Goal: Task Accomplishment & Management: Use online tool/utility

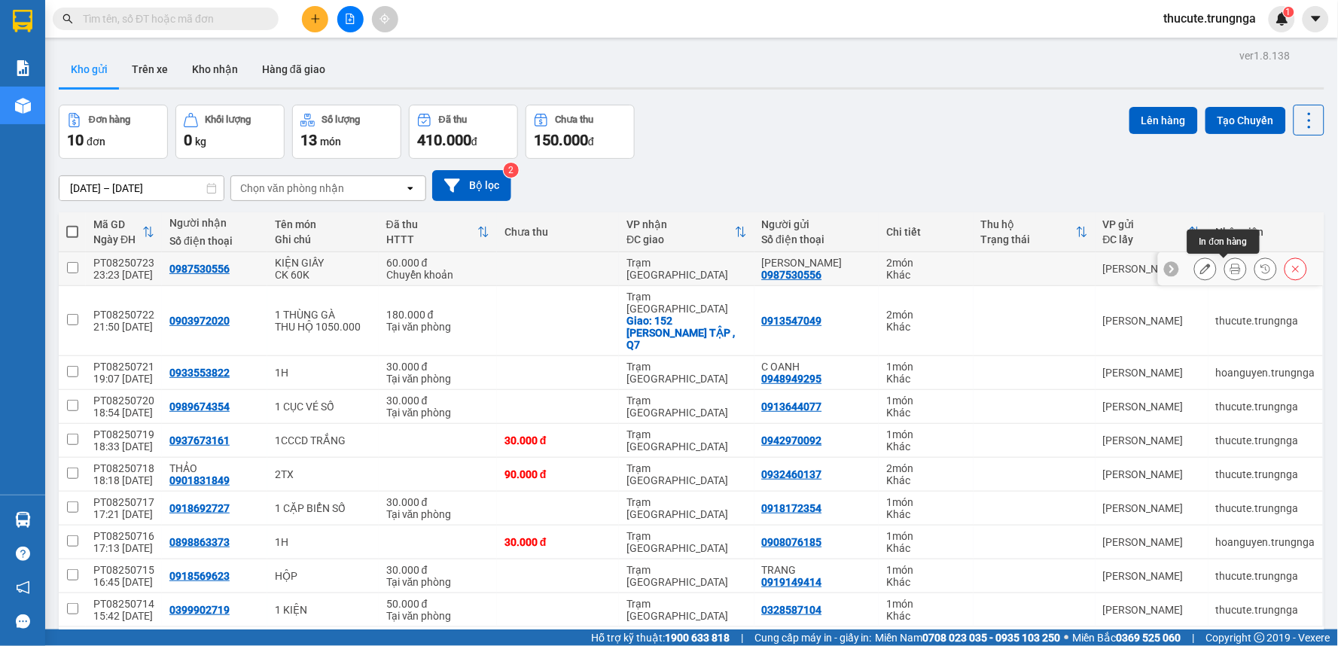
click at [1230, 266] on icon at bounding box center [1235, 268] width 11 height 11
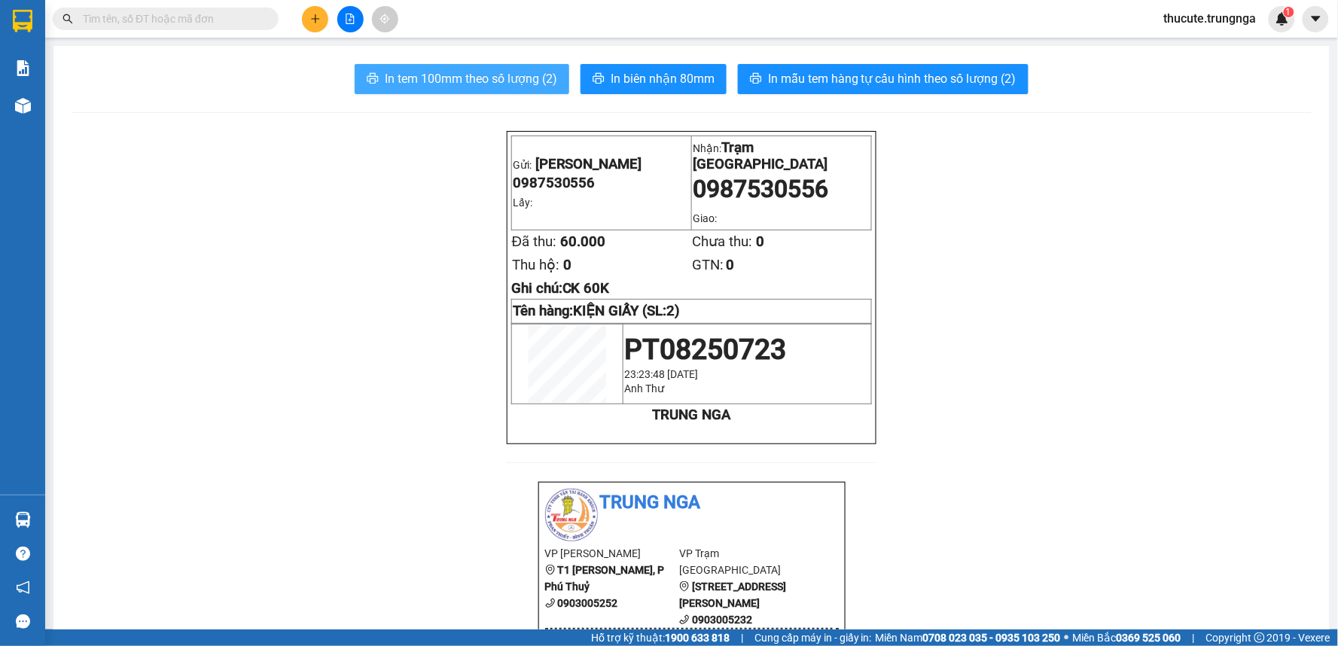
click at [471, 79] on span "In tem 100mm theo số lượng (2)" at bounding box center [471, 78] width 172 height 19
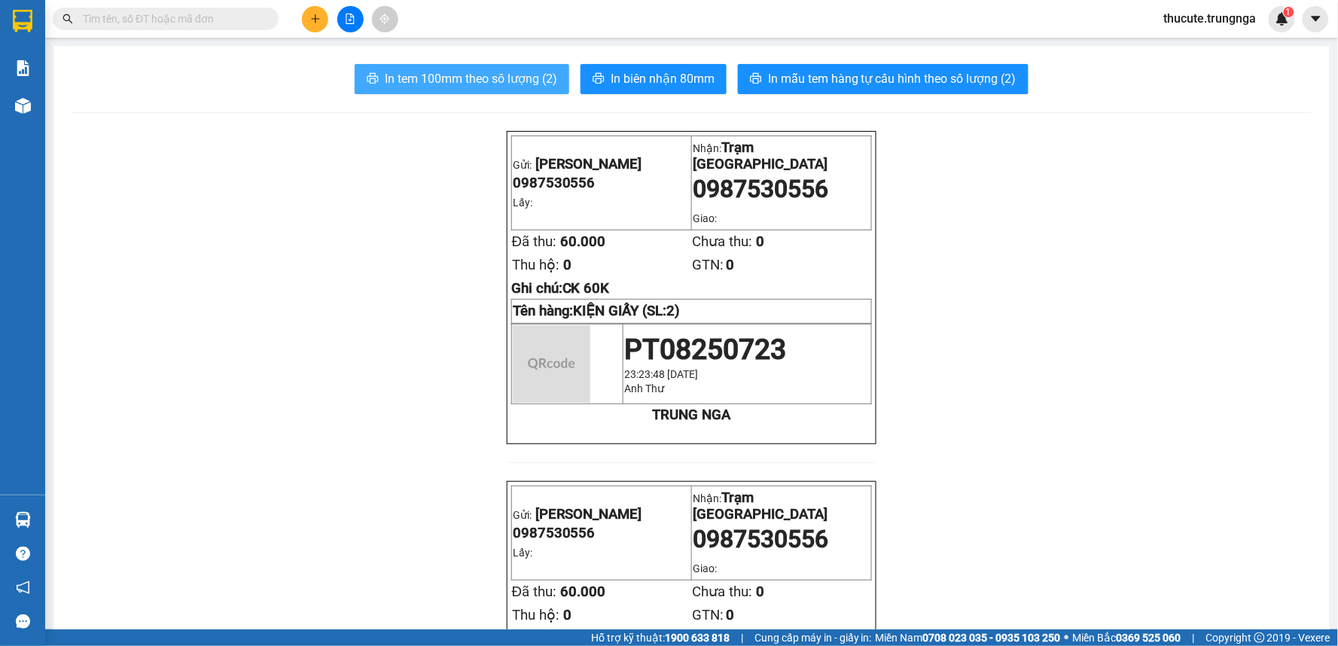
click at [471, 79] on span "In tem 100mm theo số lượng (2)" at bounding box center [471, 78] width 172 height 19
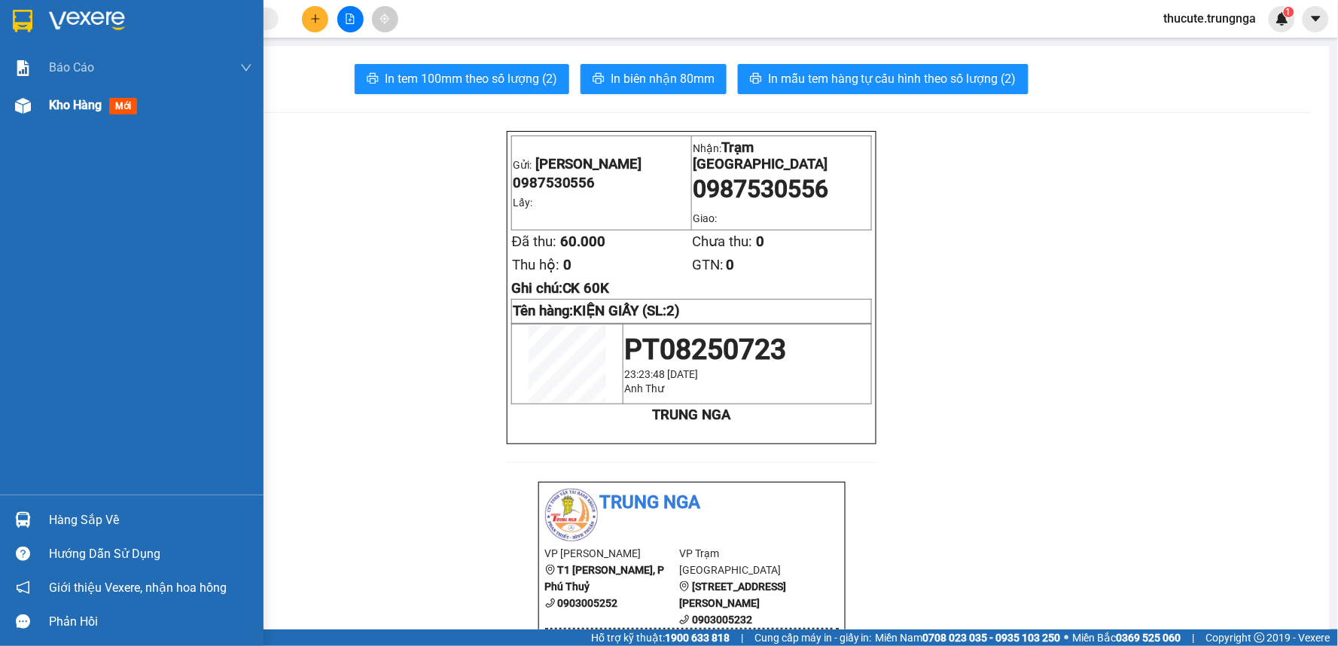
click at [57, 105] on span "Kho hàng" at bounding box center [75, 105] width 53 height 14
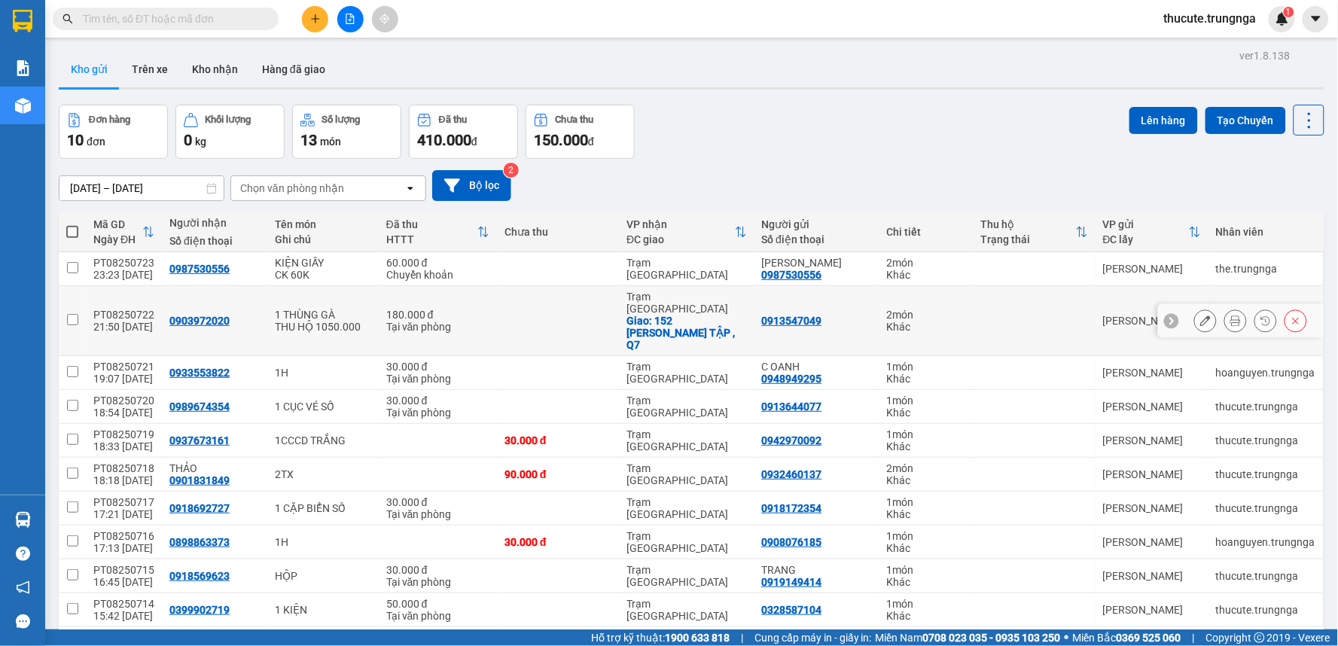
scroll to position [69, 0]
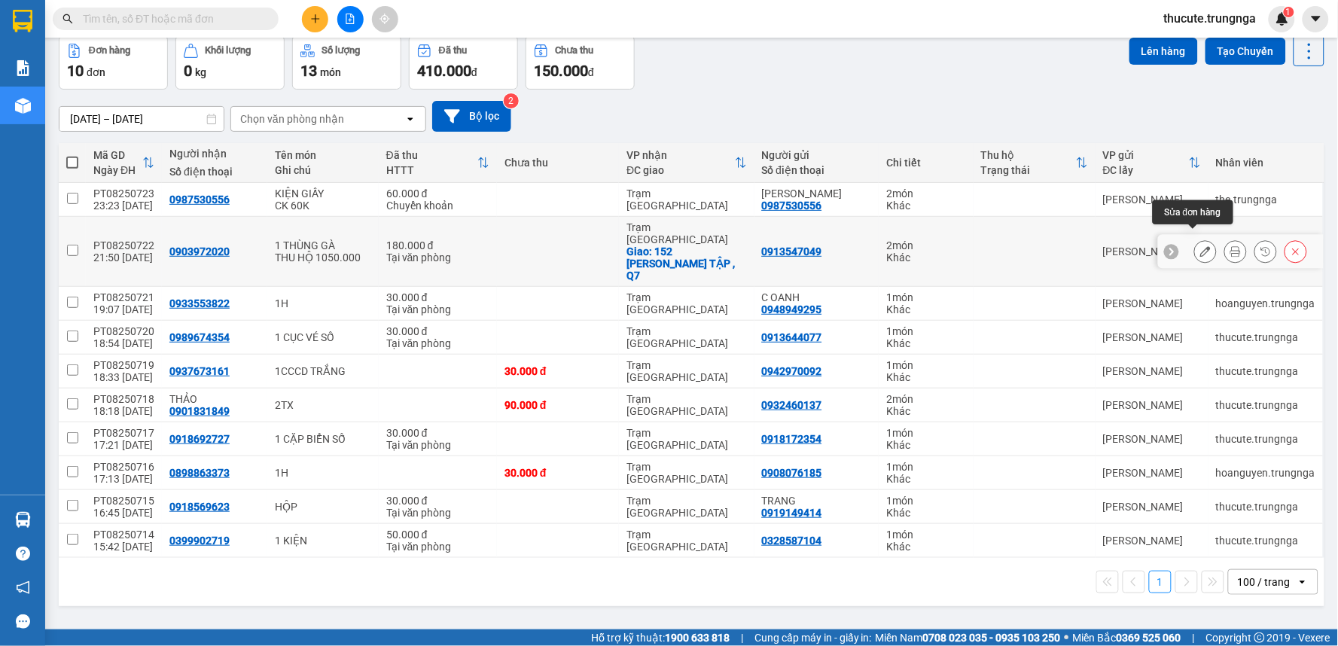
click at [1200, 246] on icon at bounding box center [1205, 251] width 11 height 11
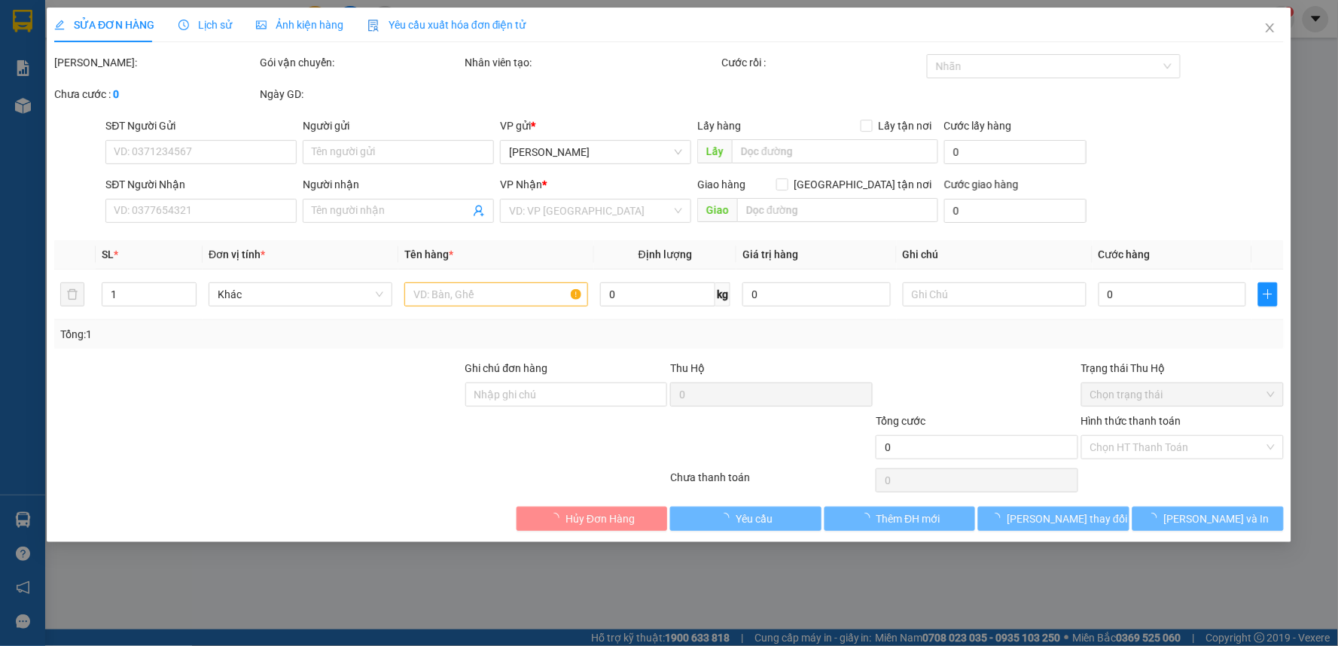
type input "0913547049"
type input "0903972020"
checkbox input "true"
type input "152 [PERSON_NAME] TẬP , Q7"
type input "180.000"
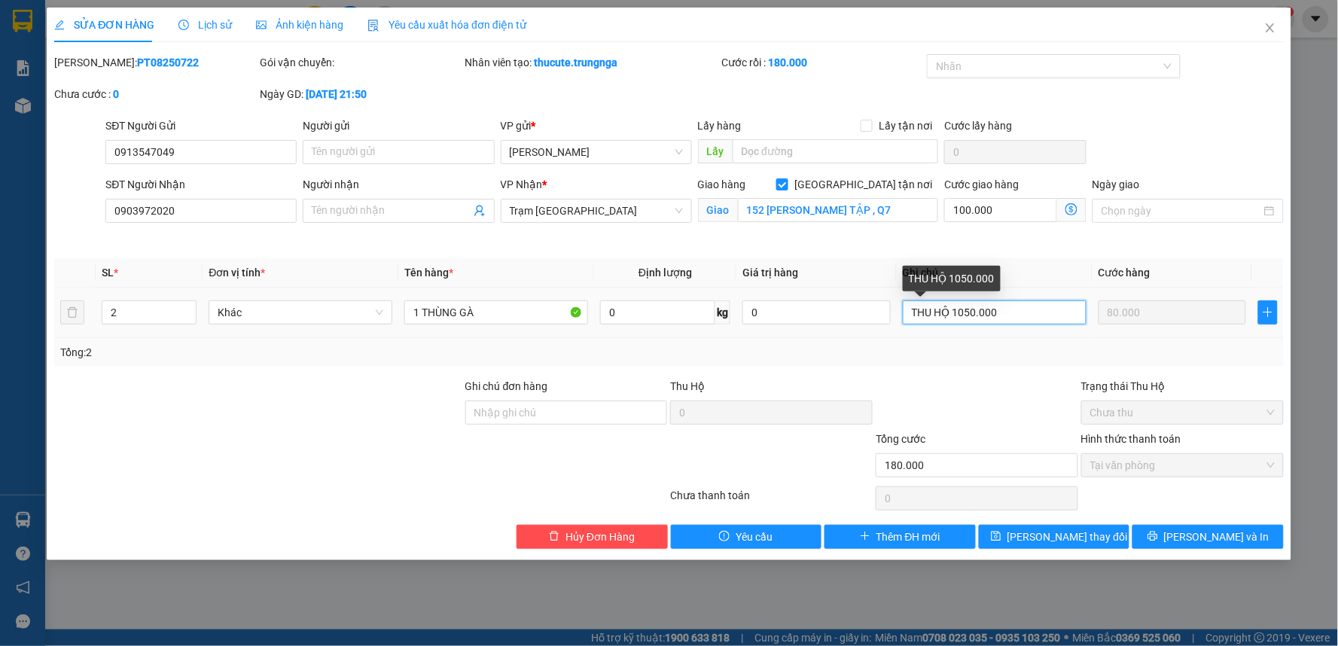
click at [1018, 320] on input "THU HỘ 1050.000" at bounding box center [995, 312] width 184 height 24
click at [1017, 311] on input "THU HỘ 1050.000," at bounding box center [995, 312] width 184 height 24
type input "THU HỘ 1050.000, tận nơi 100k"
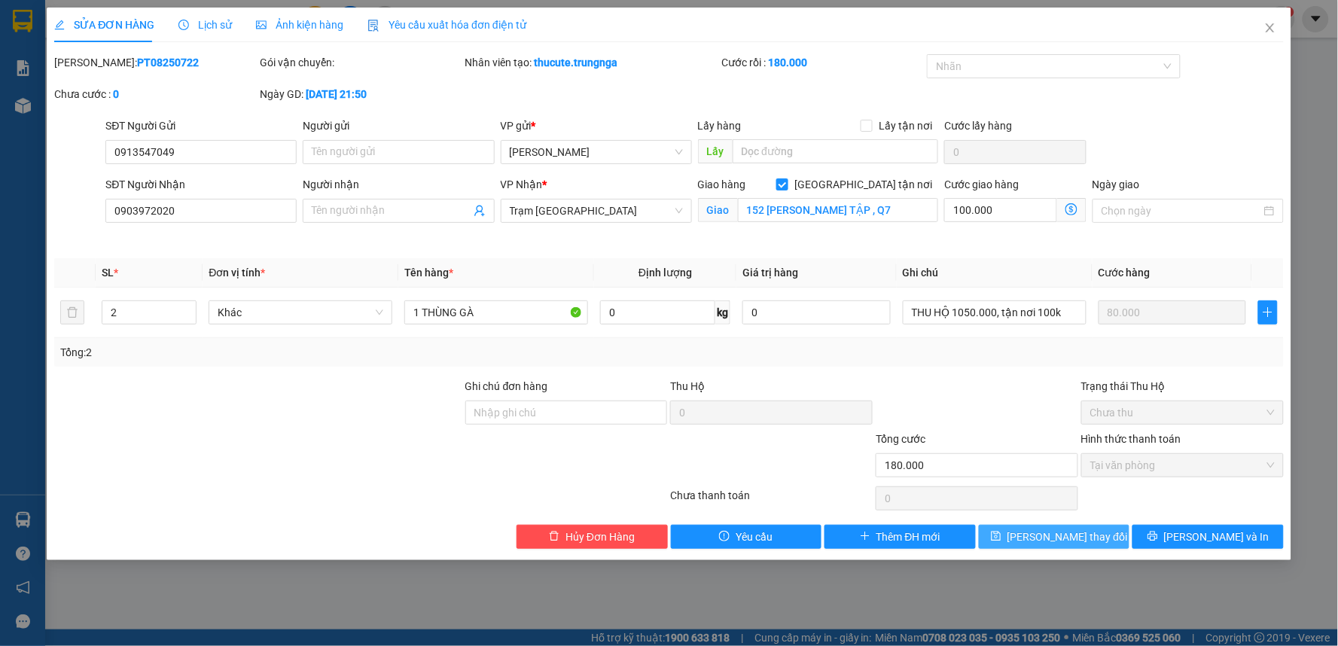
click at [1085, 537] on span "[PERSON_NAME] thay đổi" at bounding box center [1067, 536] width 120 height 17
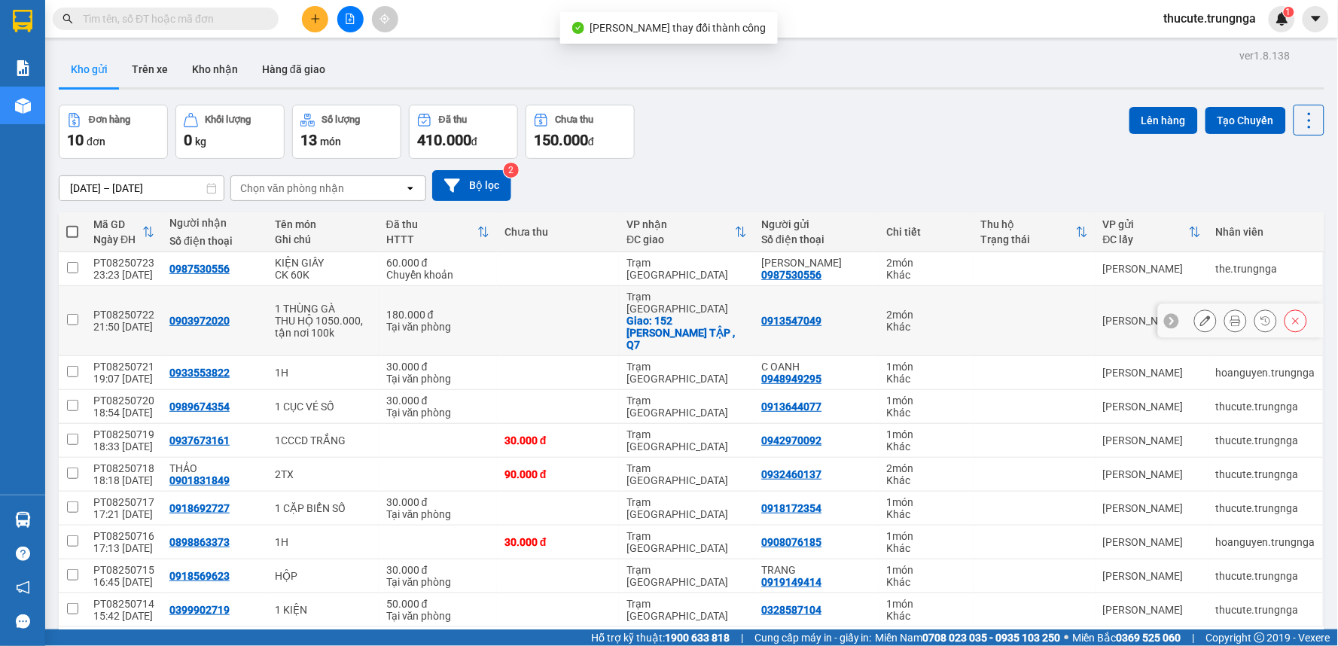
scroll to position [69, 0]
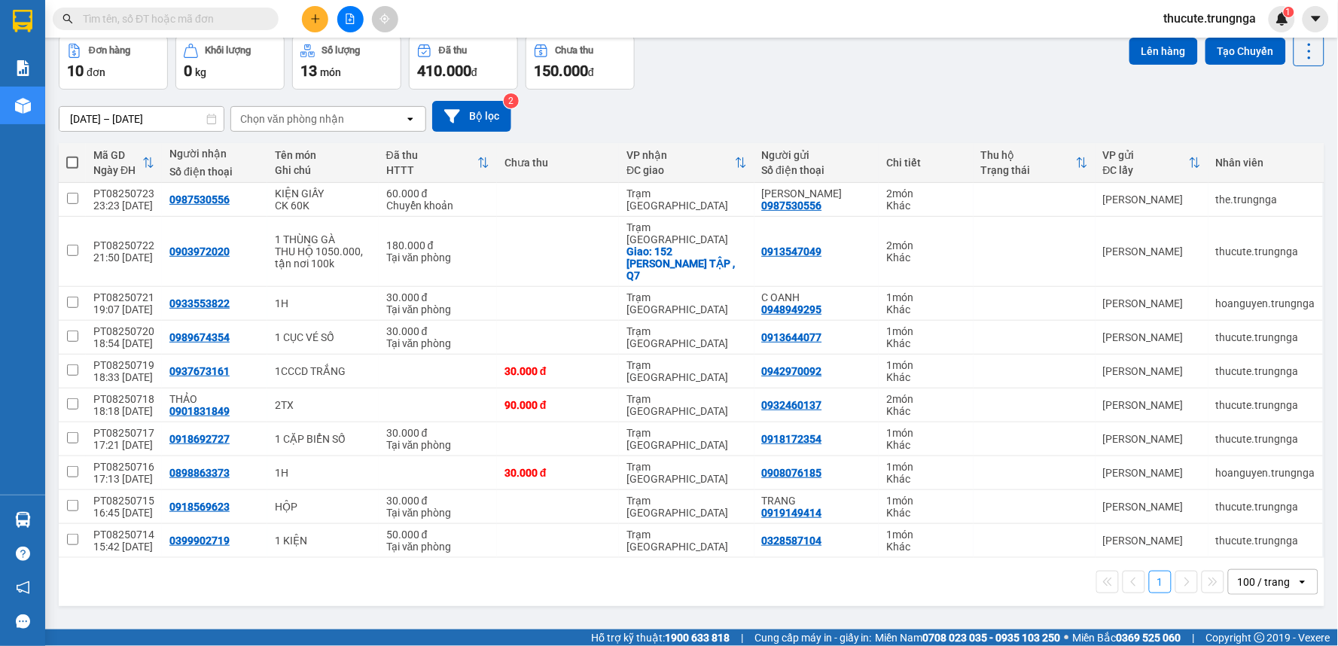
click at [1237, 574] on div "100 / trang" at bounding box center [1263, 581] width 53 height 15
click at [1246, 525] on span "100 / trang" at bounding box center [1256, 526] width 57 height 15
click at [65, 162] on th at bounding box center [72, 163] width 27 height 40
click at [78, 163] on th at bounding box center [72, 163] width 27 height 40
click at [72, 166] on span at bounding box center [72, 163] width 12 height 12
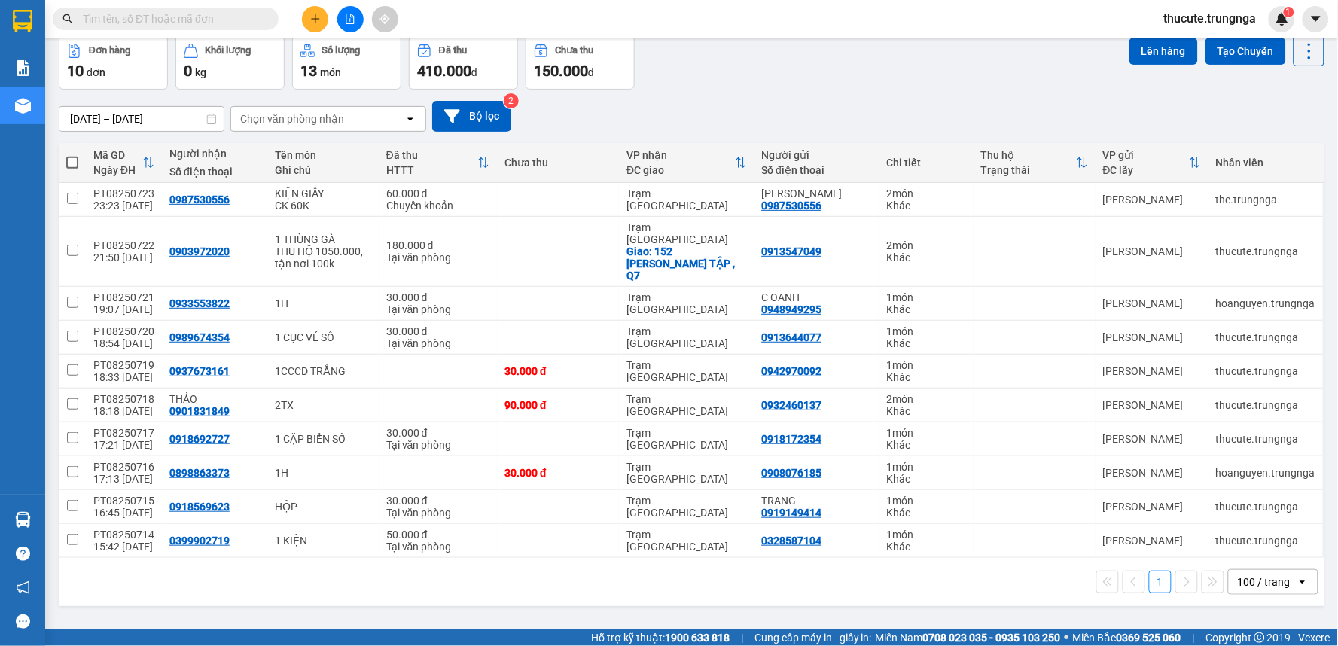
click at [72, 155] on input "checkbox" at bounding box center [72, 155] width 0 height 0
checkbox input "true"
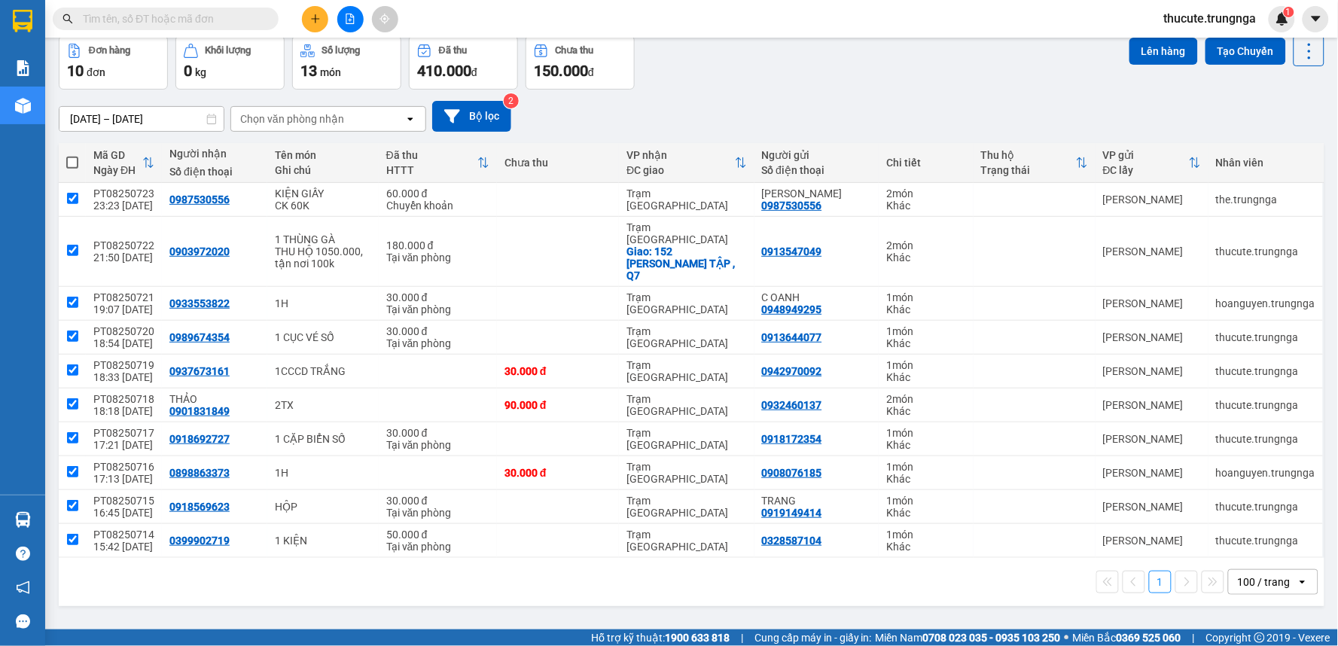
checkbox input "true"
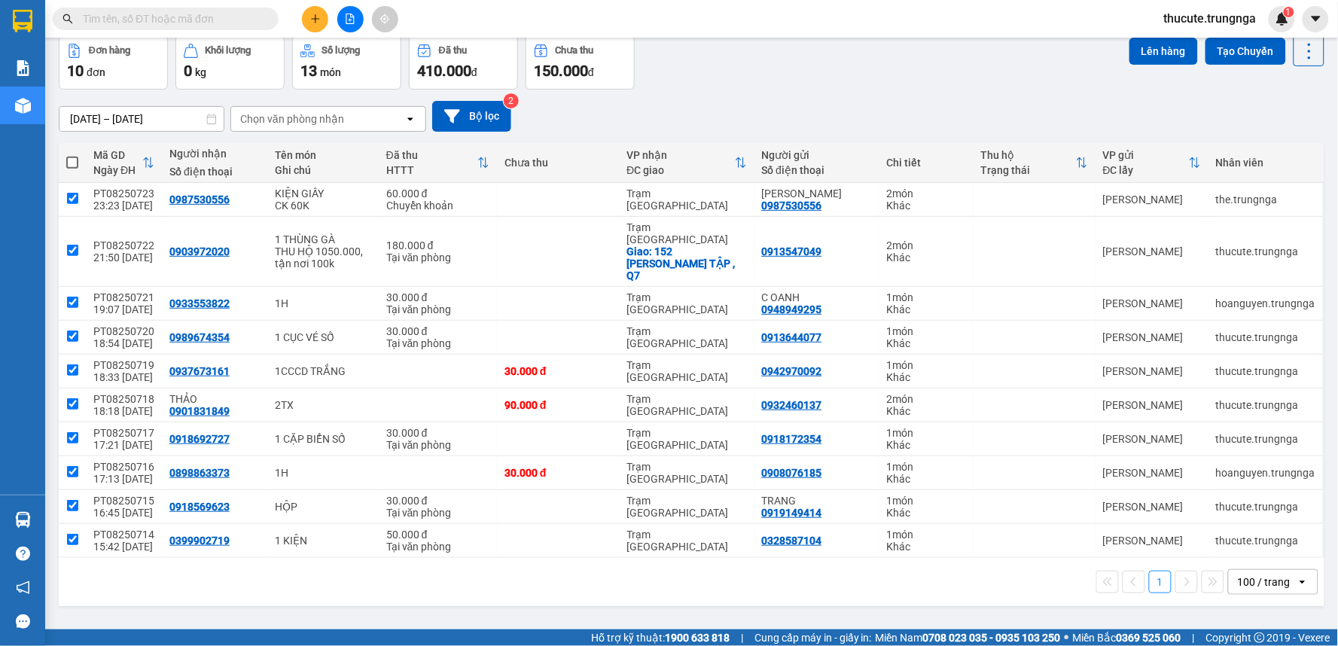
checkbox input "true"
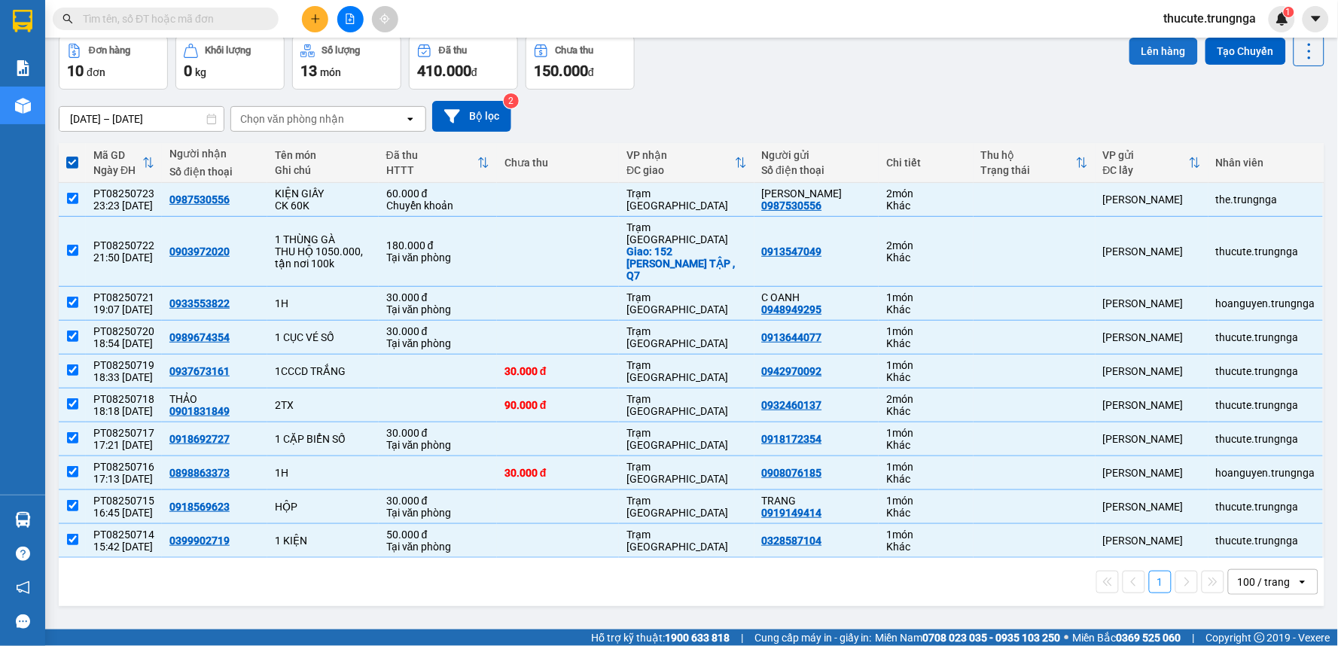
click at [1142, 45] on button "Lên hàng" at bounding box center [1163, 51] width 68 height 27
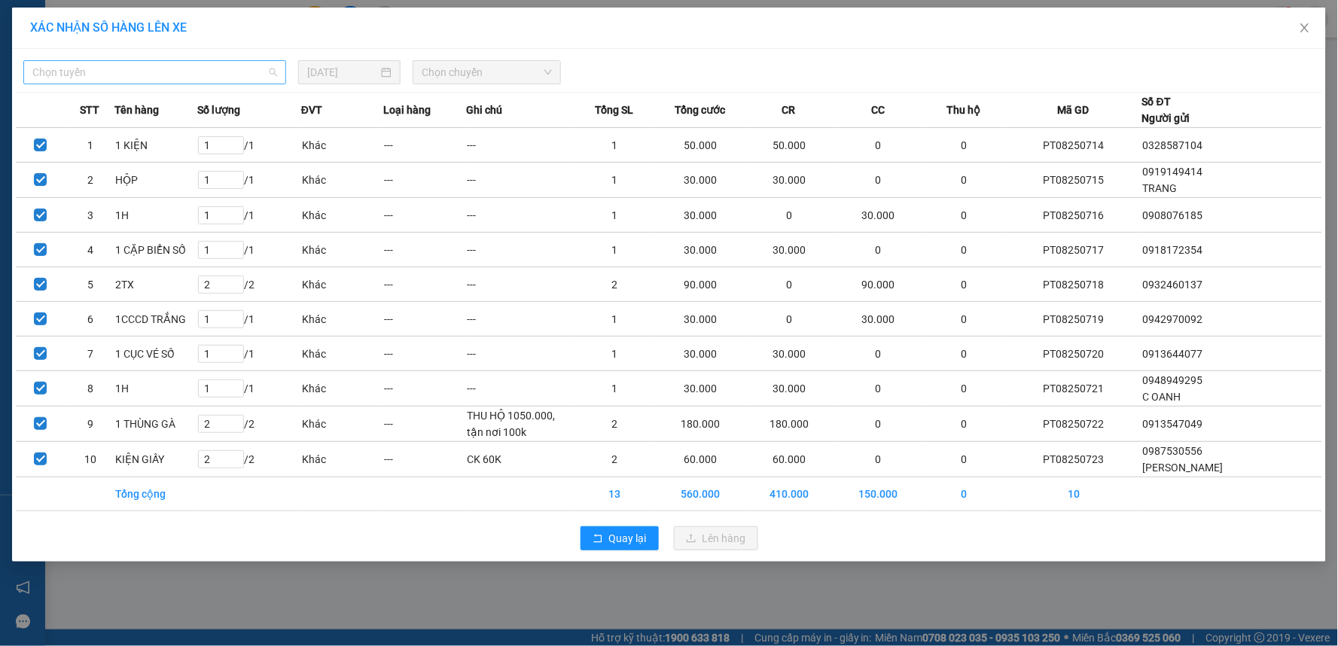
click at [126, 69] on span "Chọn tuyến" at bounding box center [154, 72] width 245 height 23
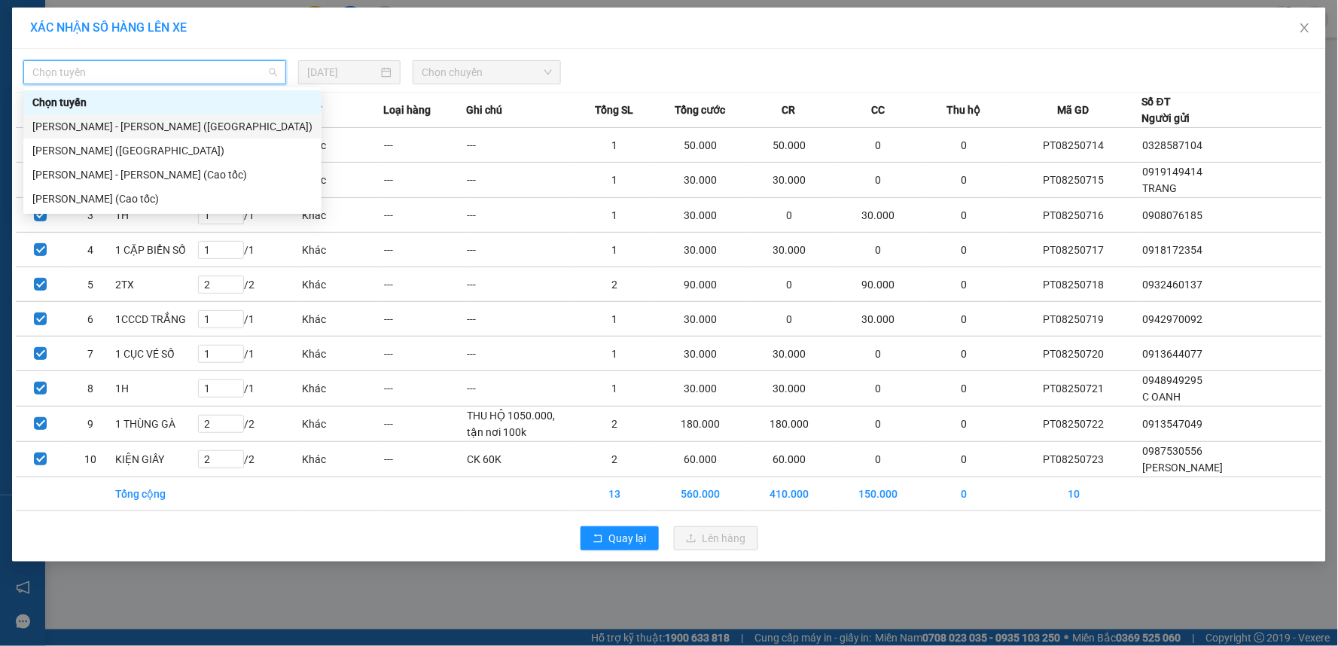
click at [111, 129] on div "[PERSON_NAME] - [PERSON_NAME] ([GEOGRAPHIC_DATA])" at bounding box center [172, 126] width 280 height 17
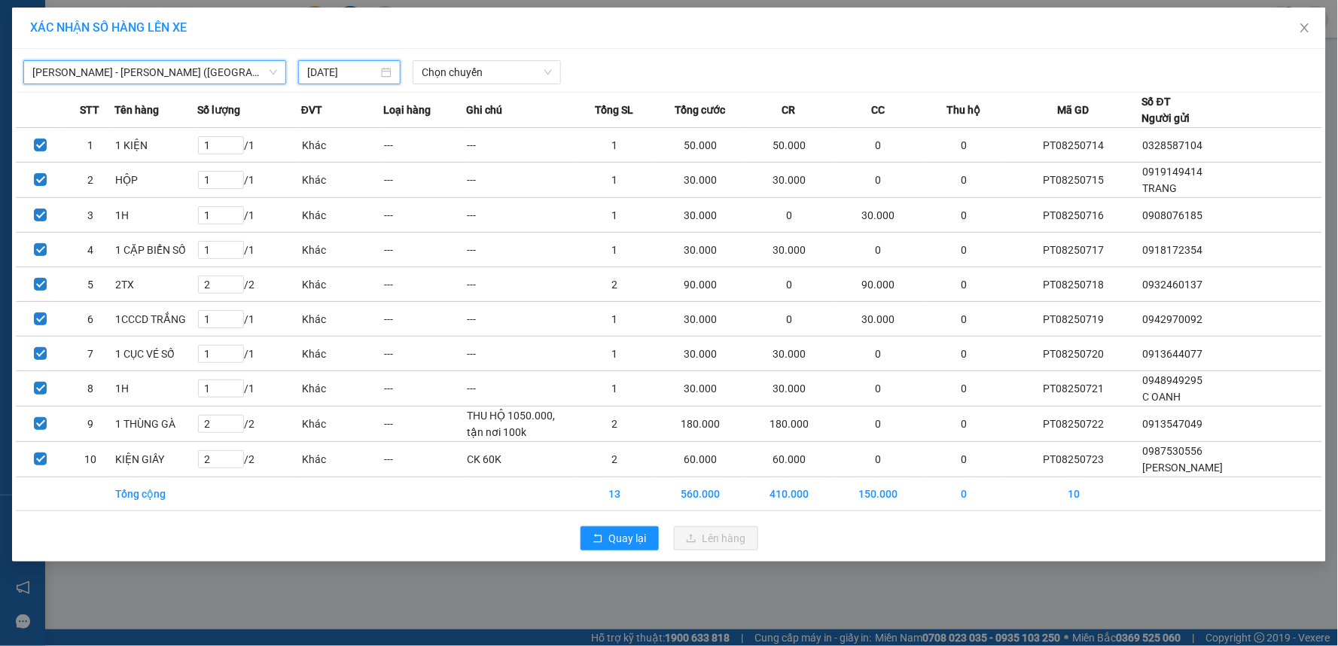
click at [340, 72] on input "[DATE]" at bounding box center [342, 72] width 71 height 17
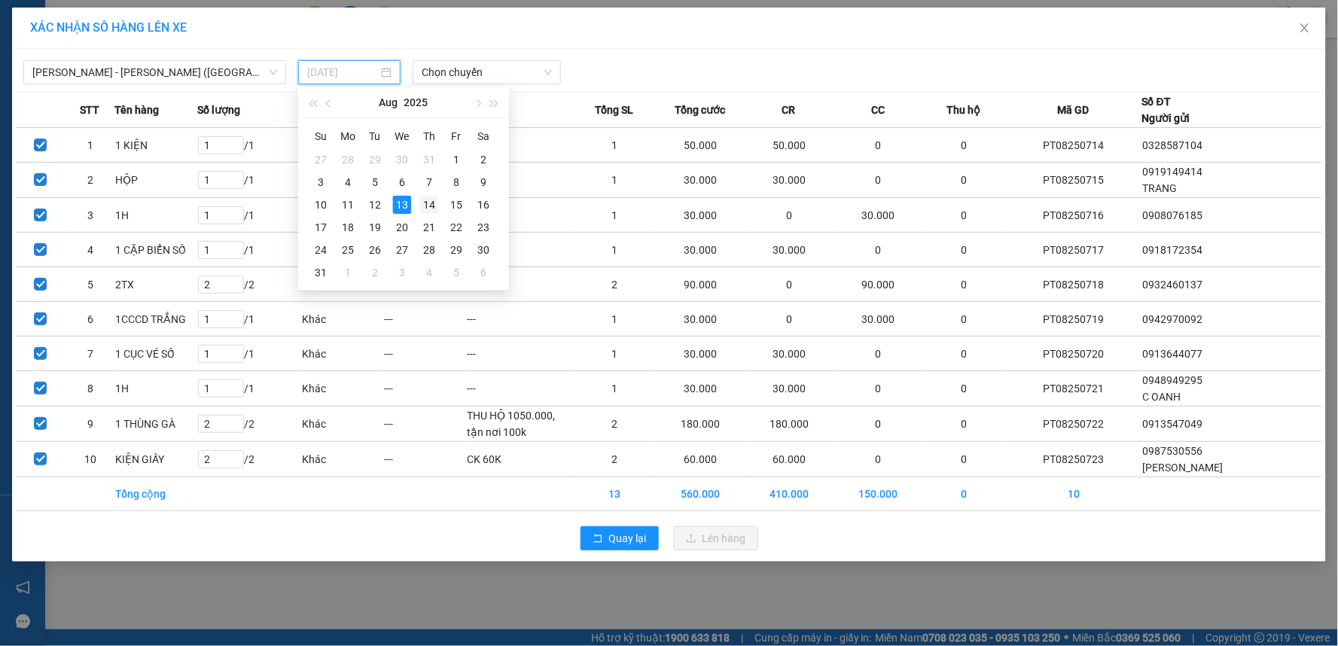
click at [424, 205] on div "14" at bounding box center [429, 205] width 18 height 18
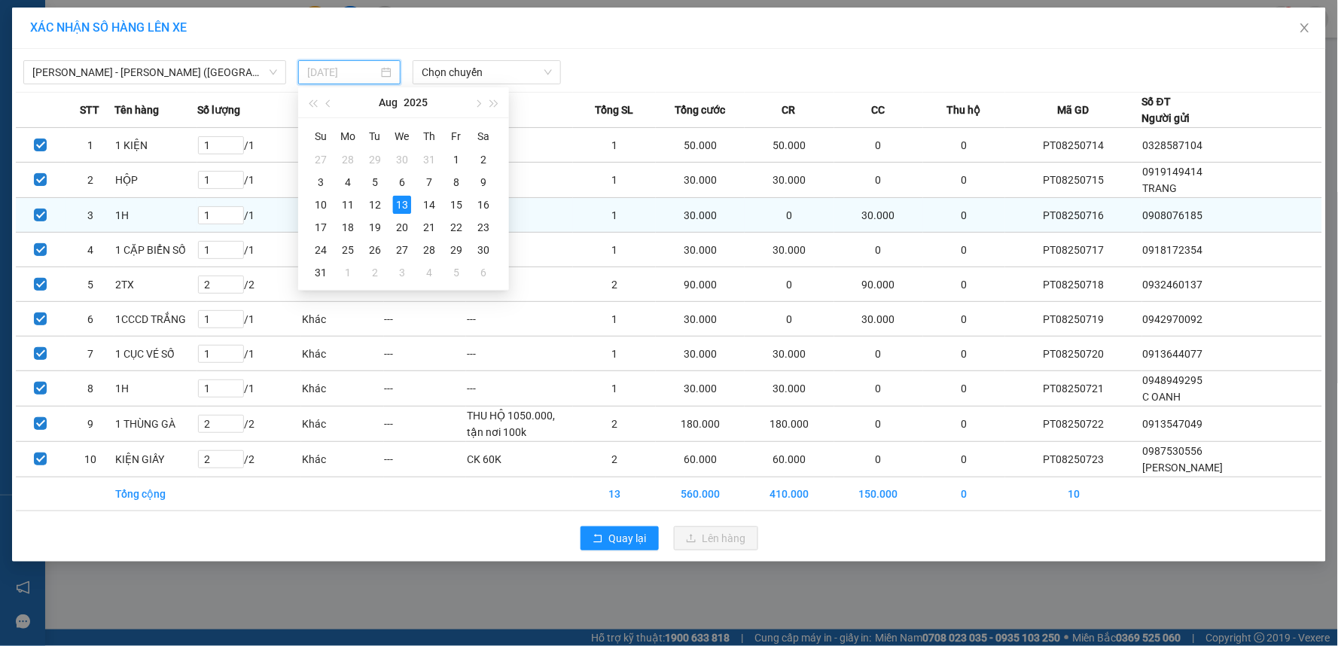
type input "[DATE]"
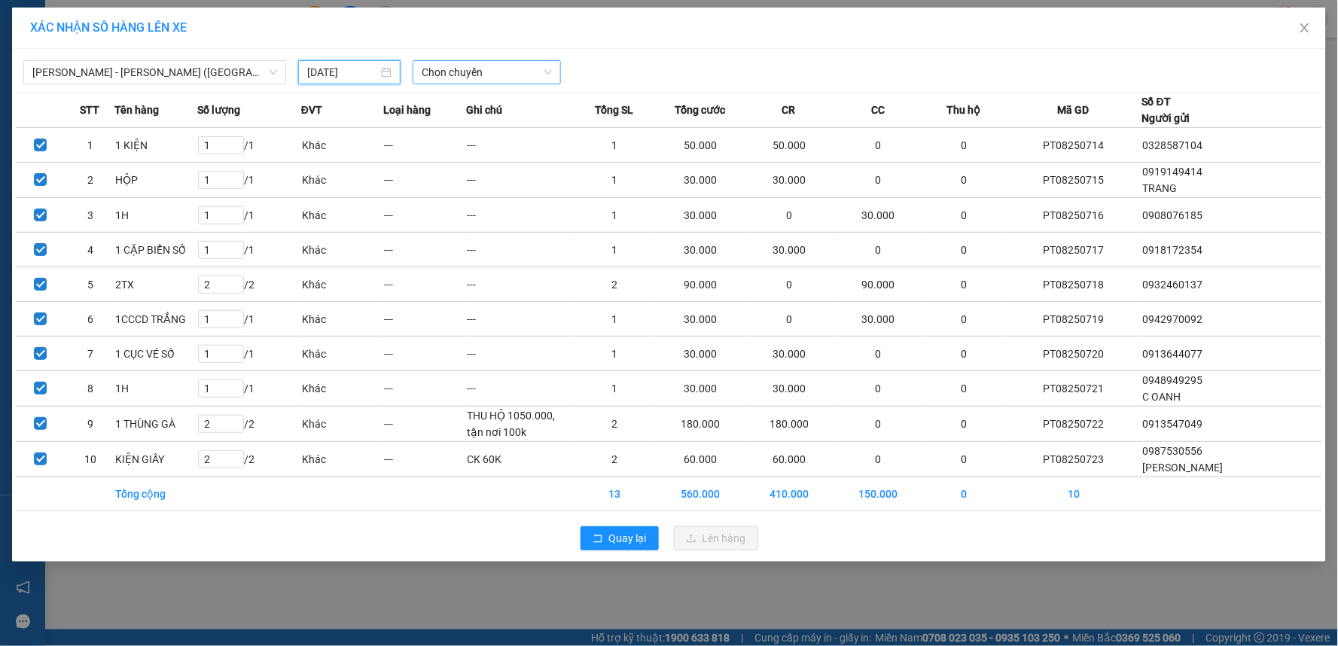
click at [470, 63] on span "Chọn chuyến" at bounding box center [487, 72] width 130 height 23
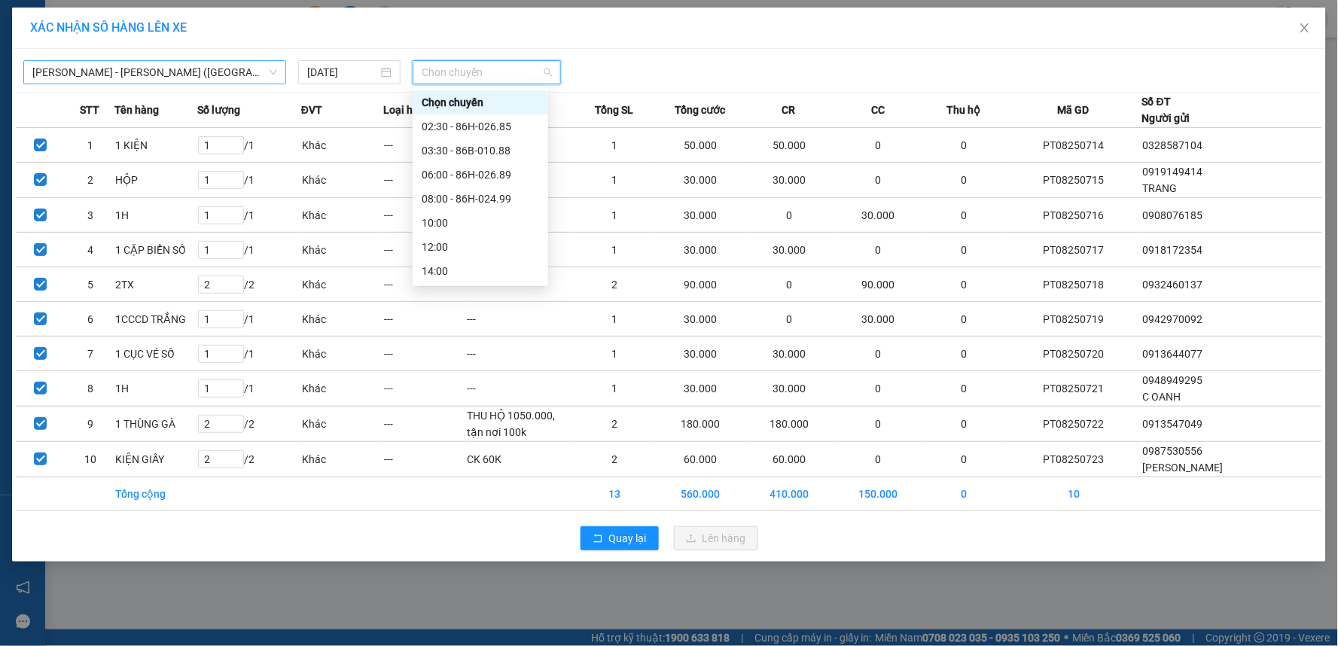
click at [238, 61] on span "[PERSON_NAME] - [PERSON_NAME] ([GEOGRAPHIC_DATA])" at bounding box center [154, 72] width 245 height 23
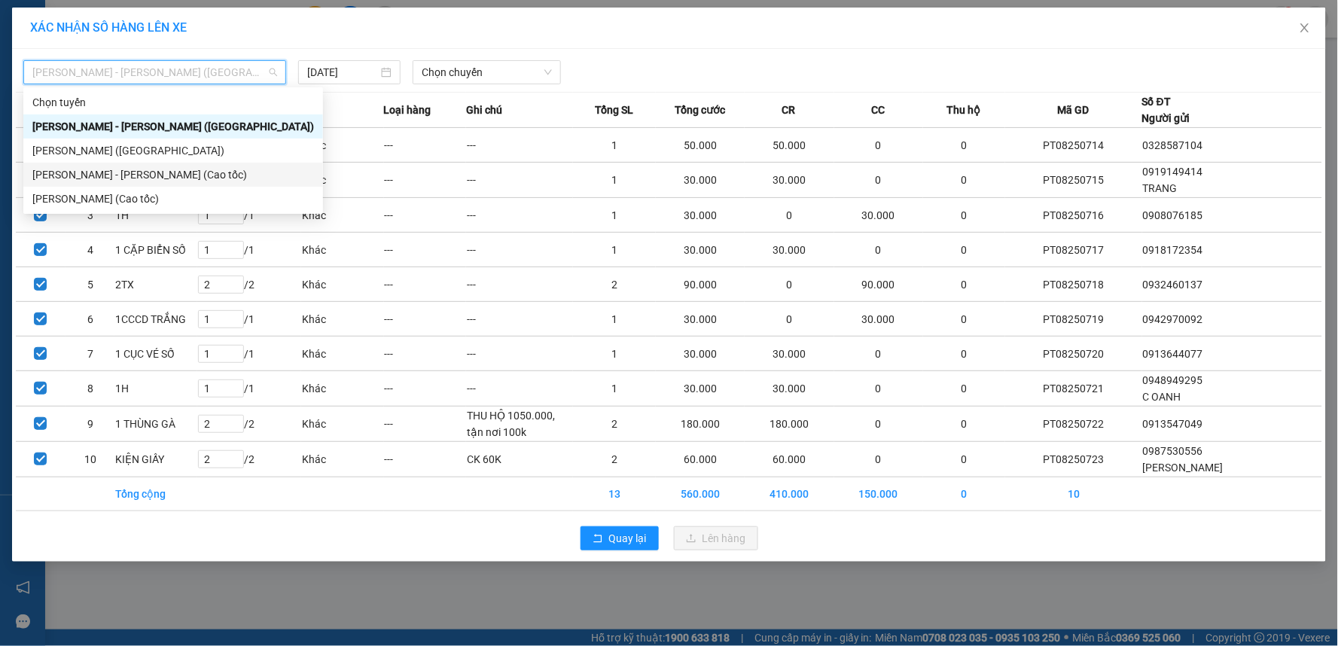
click at [191, 175] on div "[PERSON_NAME] - [PERSON_NAME] (Cao tốc)" at bounding box center [173, 174] width 282 height 17
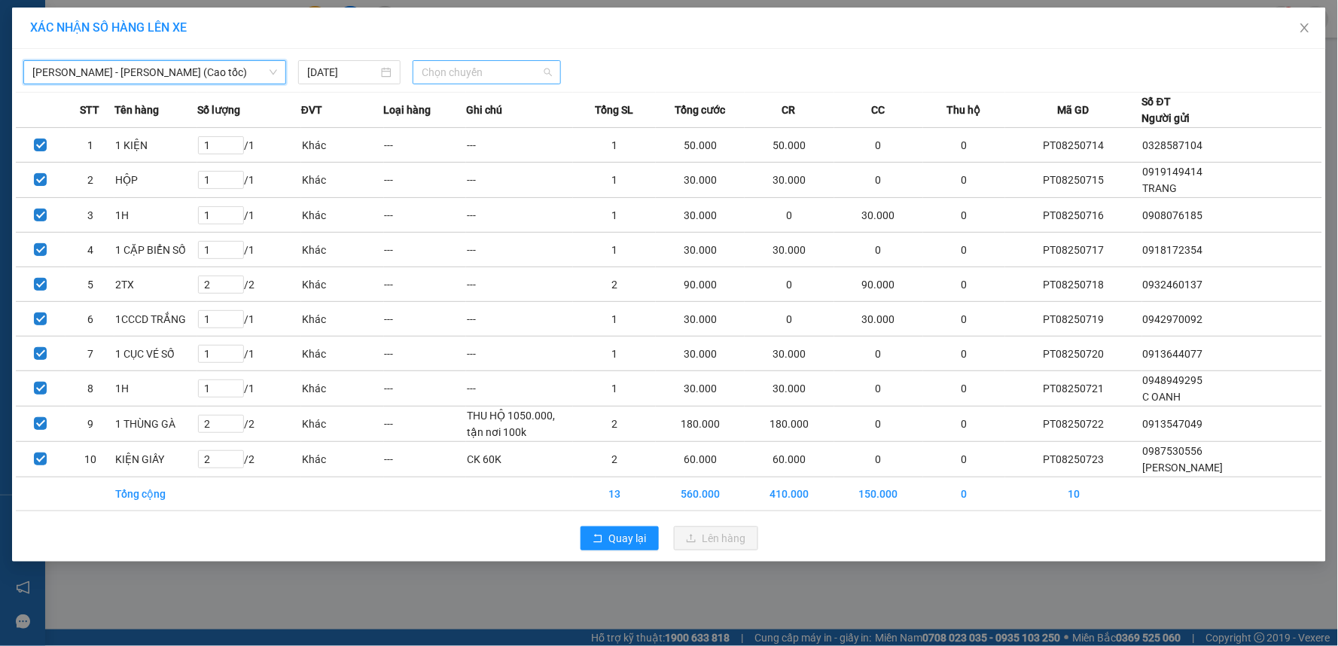
click at [424, 68] on span "Chọn chuyến" at bounding box center [487, 72] width 130 height 23
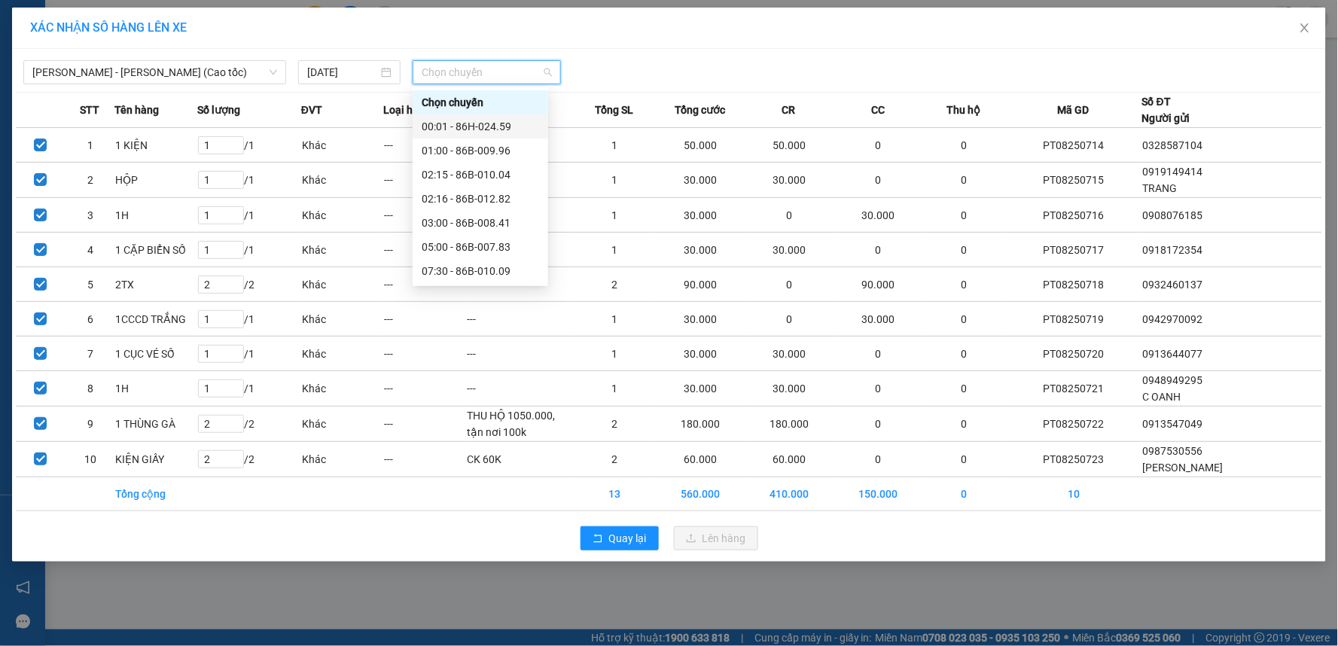
click at [456, 129] on div "00:01 - 86H-024.59" at bounding box center [480, 126] width 117 height 17
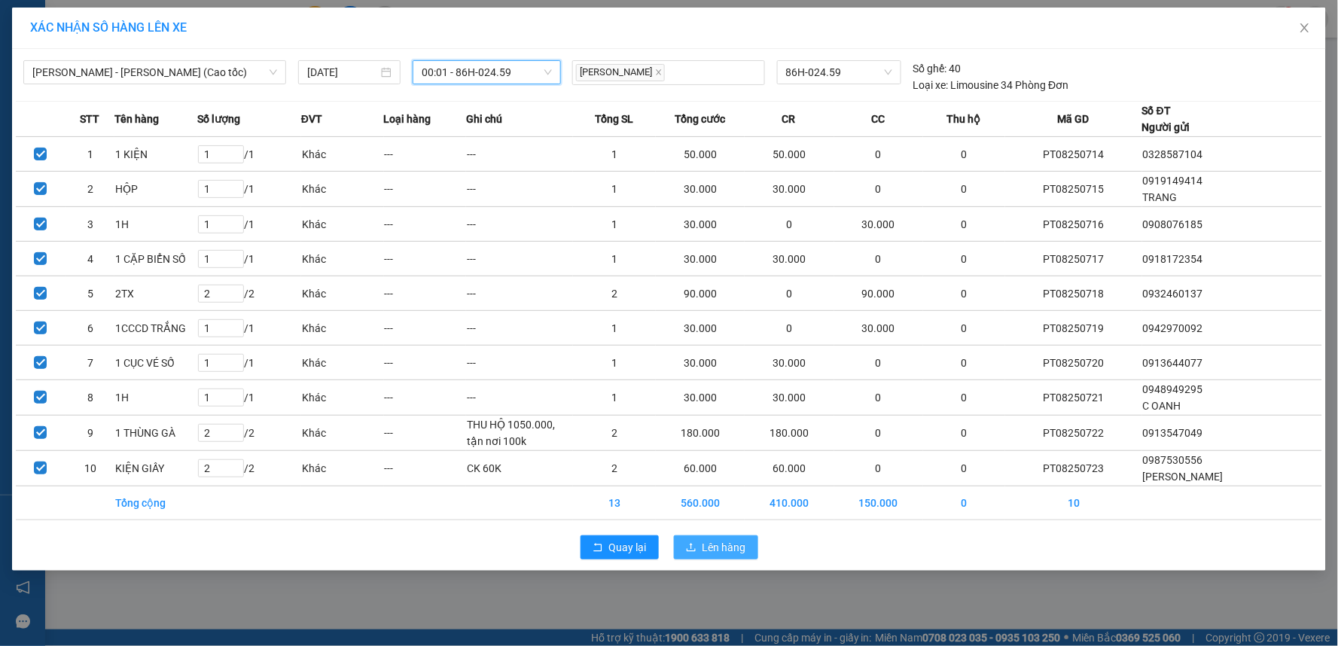
click at [698, 544] on button "Lên hàng" at bounding box center [716, 547] width 84 height 24
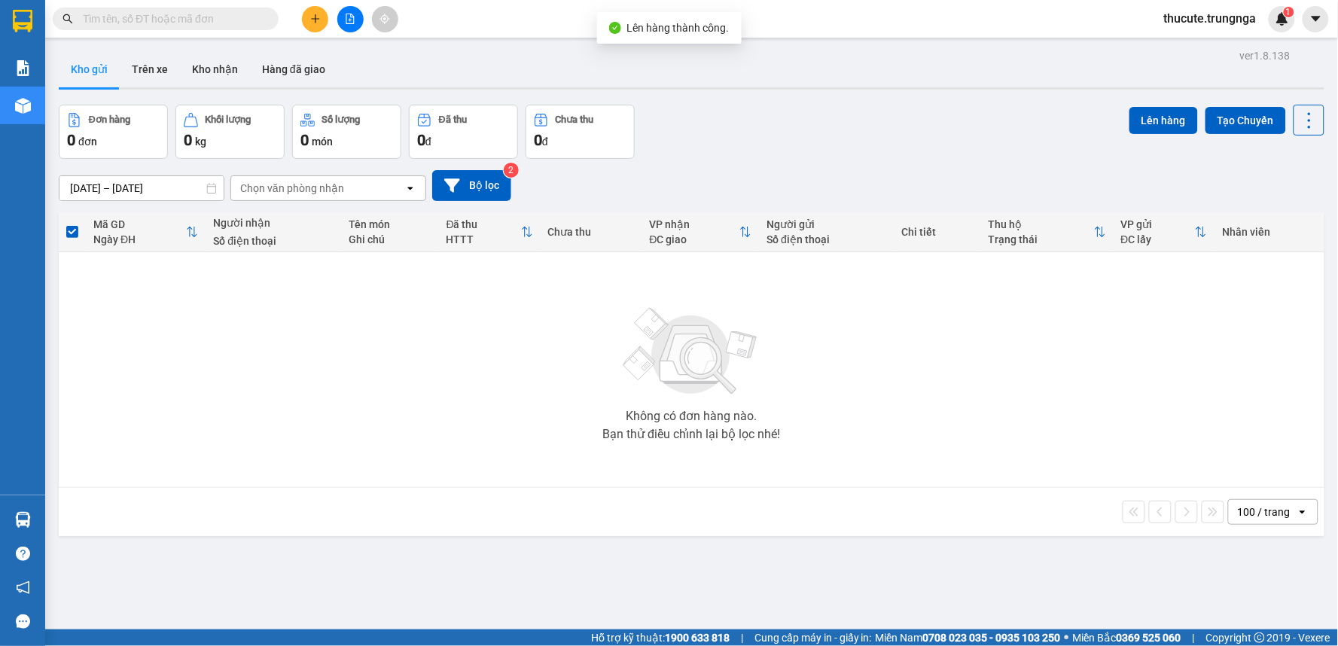
click at [345, 14] on icon "file-add" at bounding box center [350, 19] width 11 height 11
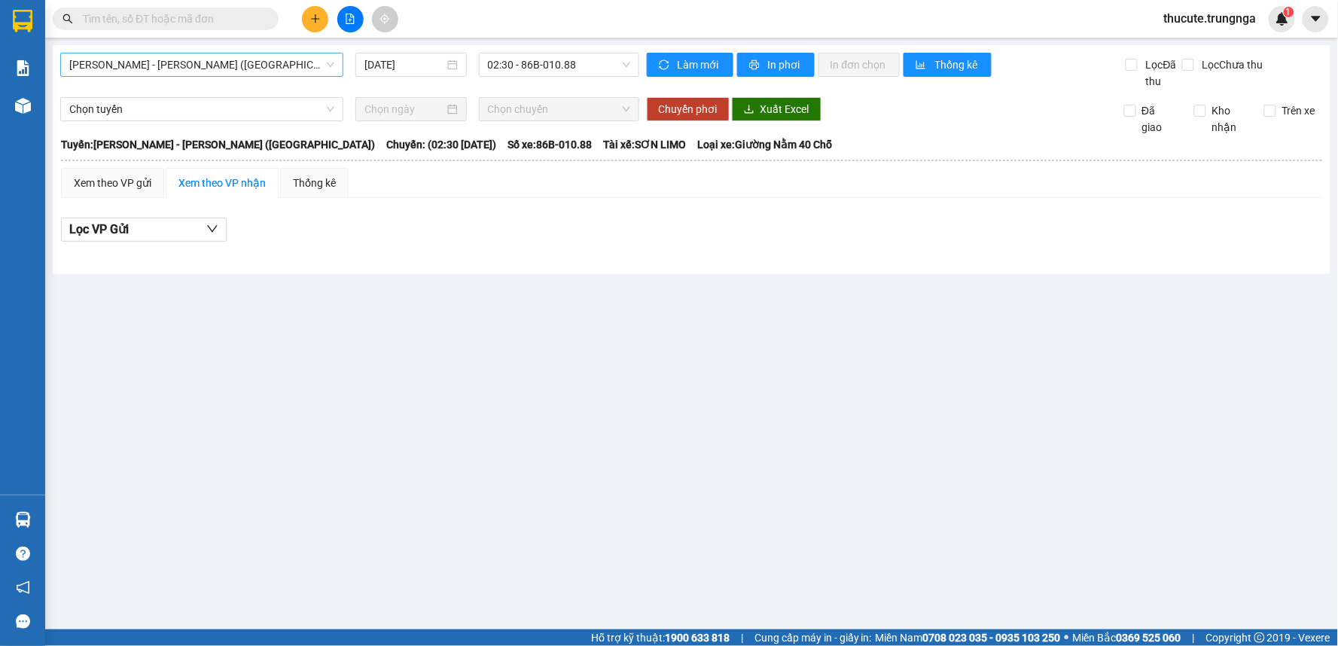
click at [119, 57] on span "[PERSON_NAME] - [PERSON_NAME] ([GEOGRAPHIC_DATA])" at bounding box center [201, 64] width 265 height 23
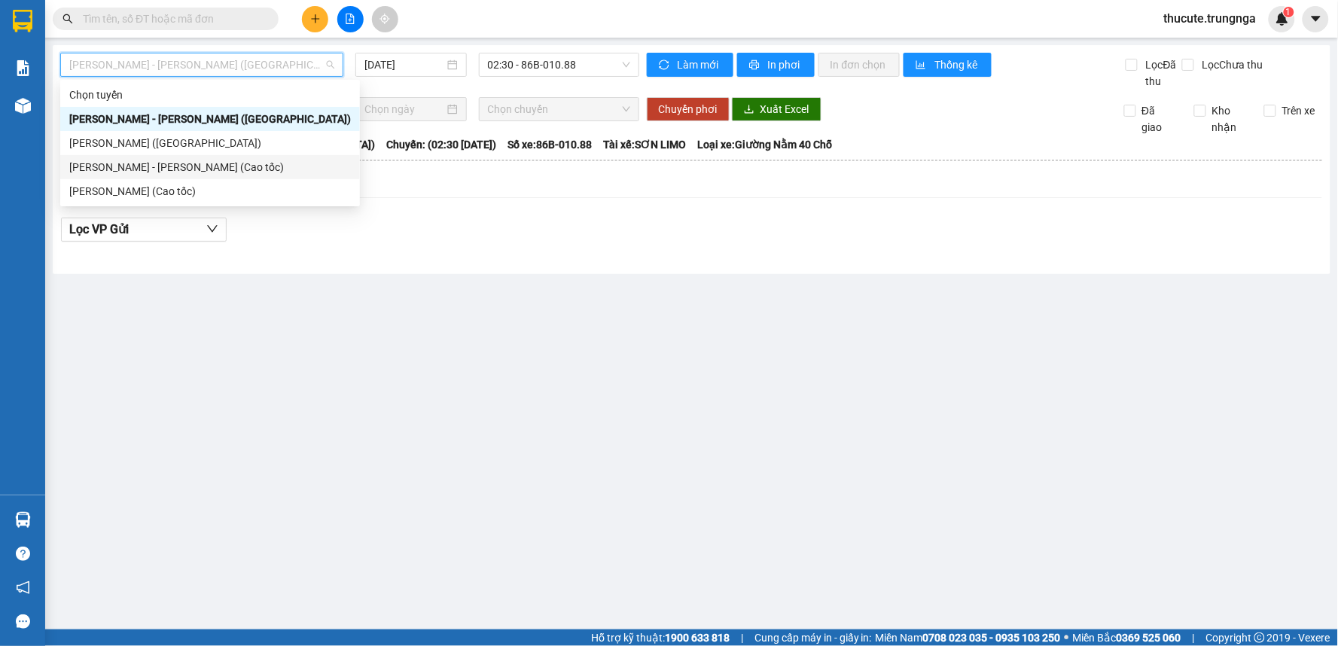
click at [101, 166] on div "[PERSON_NAME] - [PERSON_NAME] (Cao tốc)" at bounding box center [210, 167] width 282 height 17
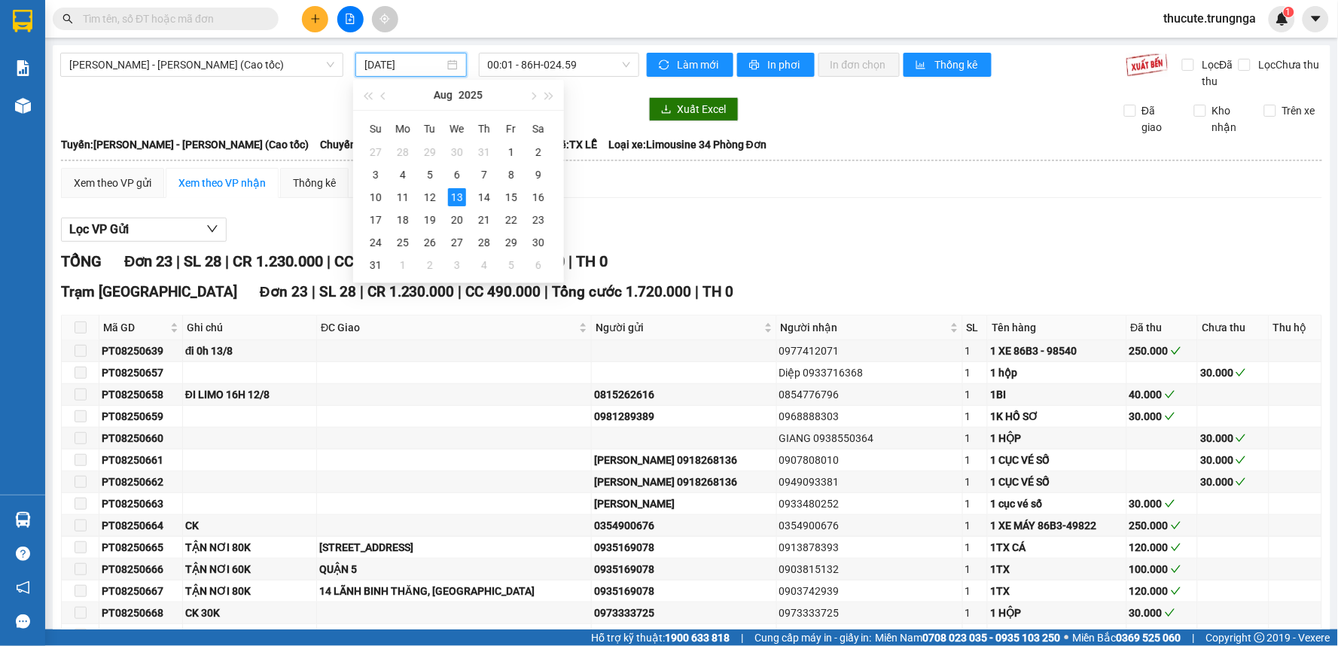
click at [409, 60] on input "[DATE]" at bounding box center [403, 64] width 79 height 17
click at [480, 201] on div "14" at bounding box center [484, 197] width 18 height 18
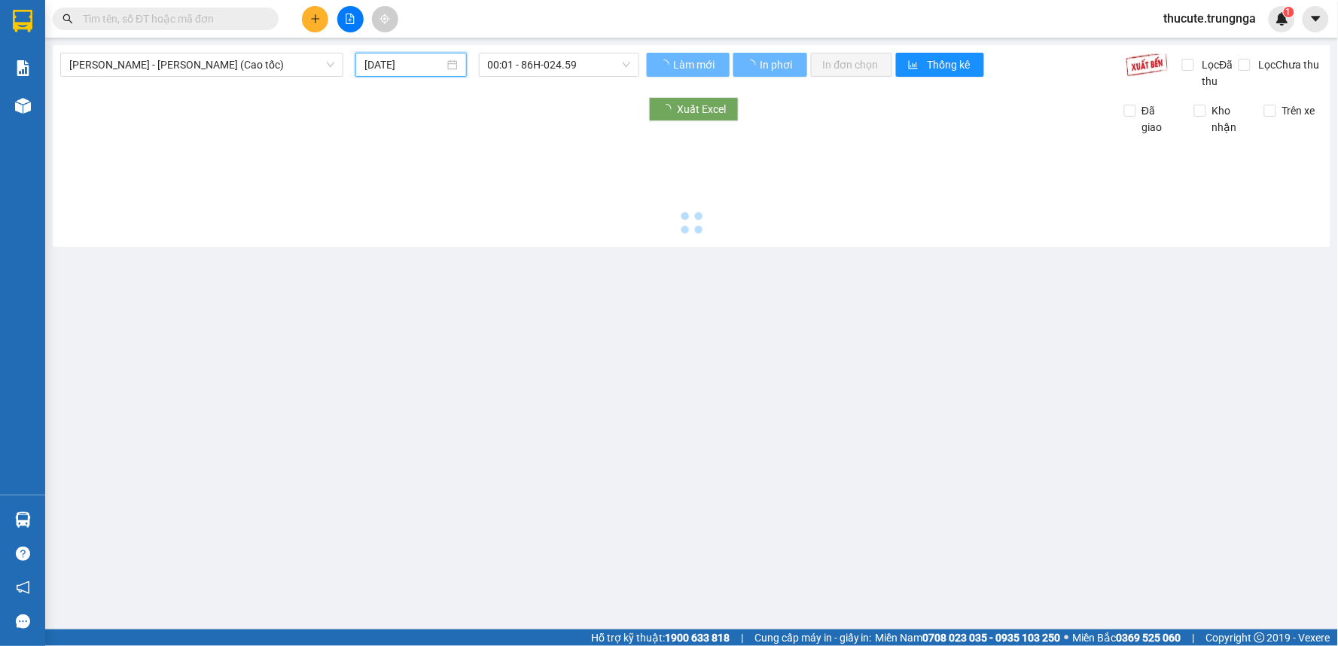
type input "[DATE]"
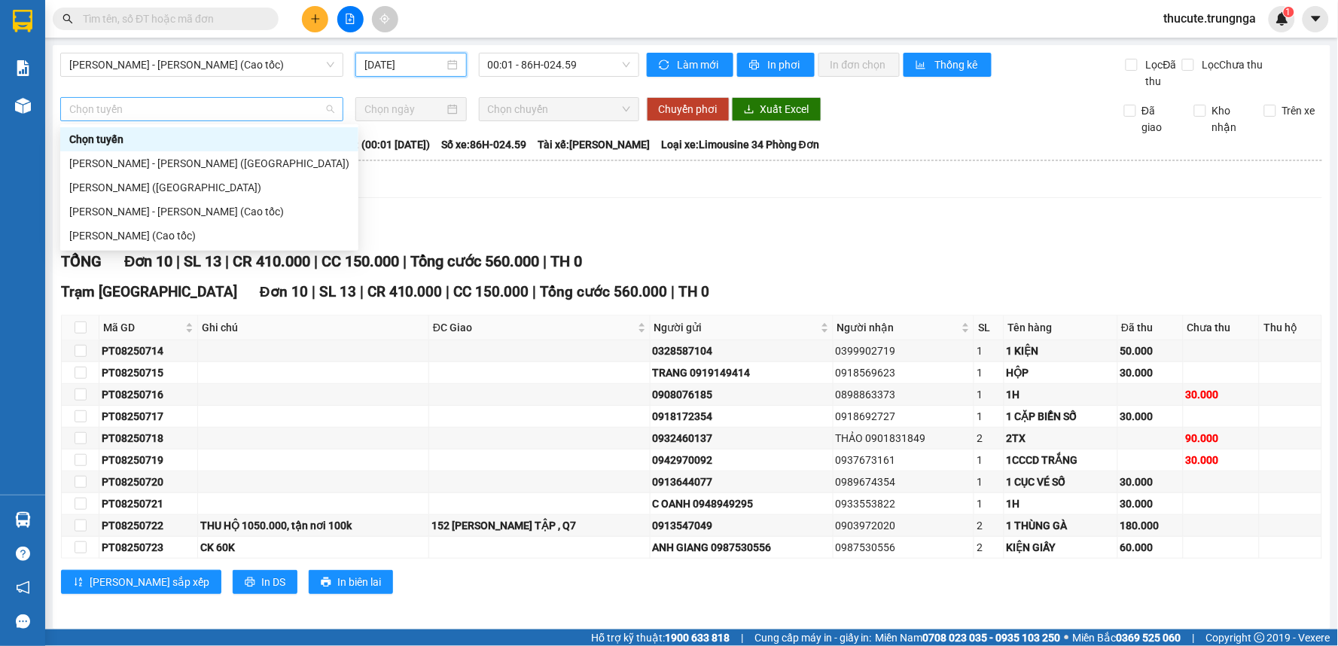
click at [268, 108] on span "Chọn tuyến" at bounding box center [201, 109] width 265 height 23
click at [207, 211] on div "[PERSON_NAME] - [PERSON_NAME] (Cao tốc)" at bounding box center [209, 211] width 280 height 17
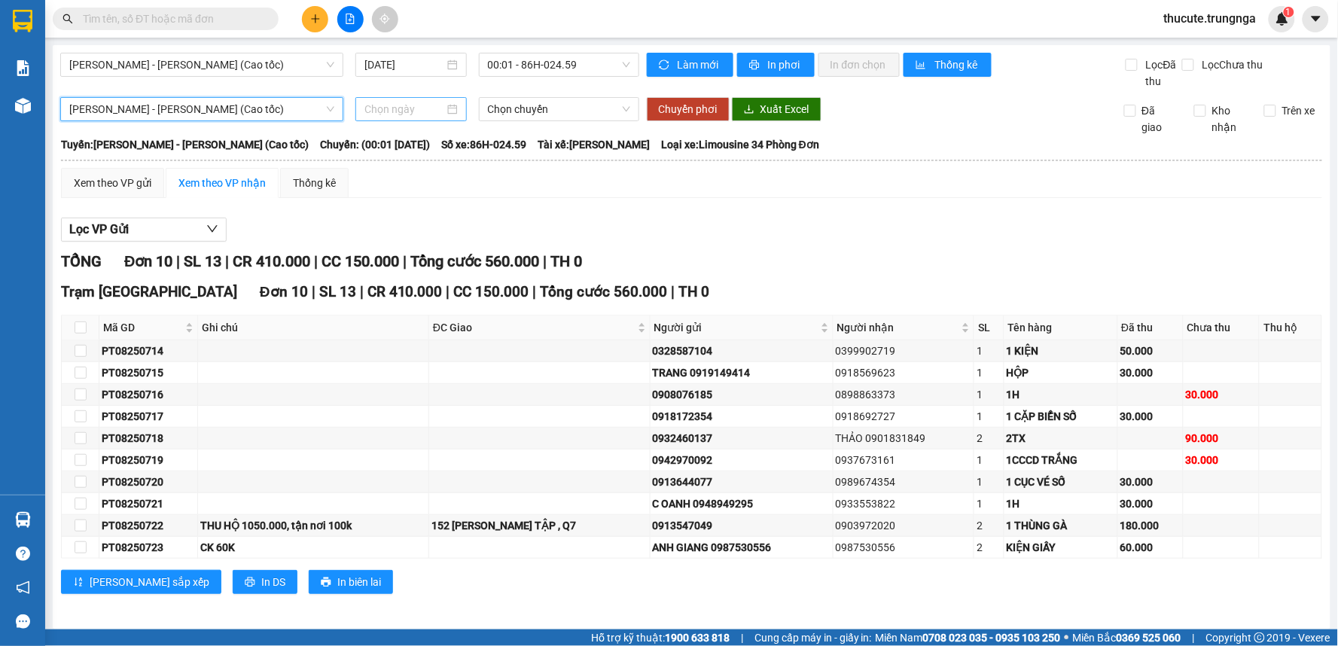
click at [425, 102] on input at bounding box center [403, 109] width 79 height 17
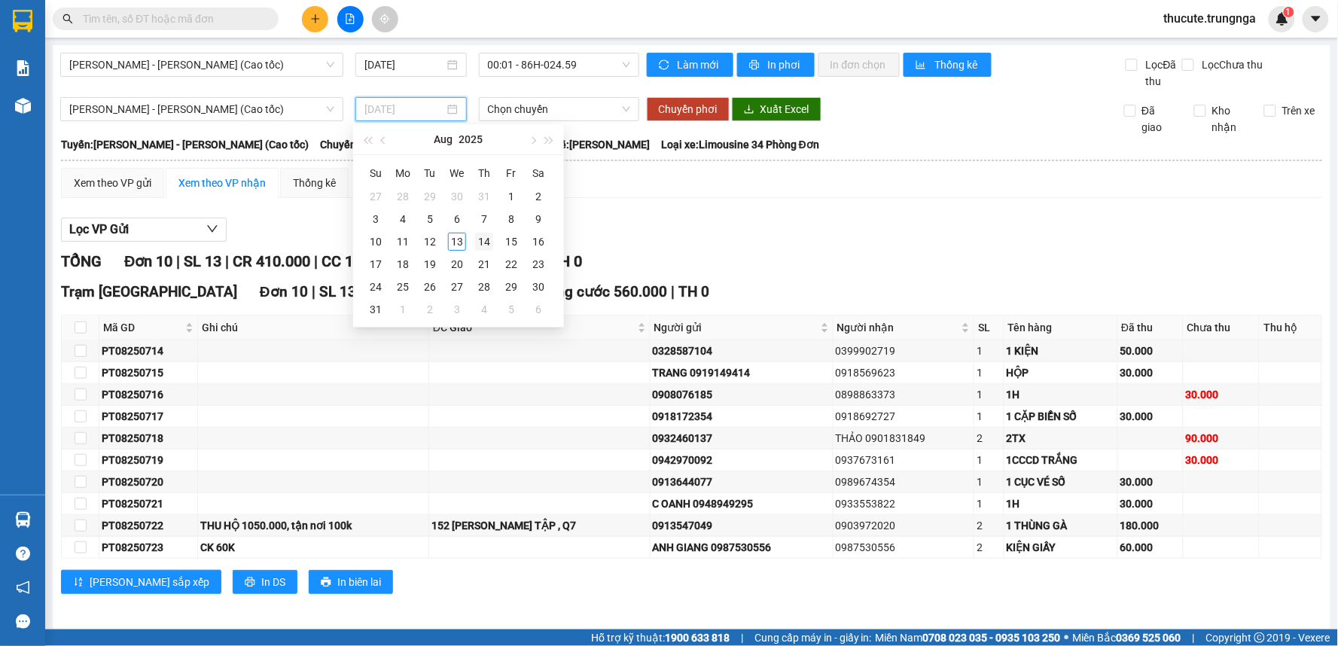
type input "[DATE]"
click at [482, 243] on div "14" at bounding box center [484, 242] width 18 height 18
type input "[DATE]"
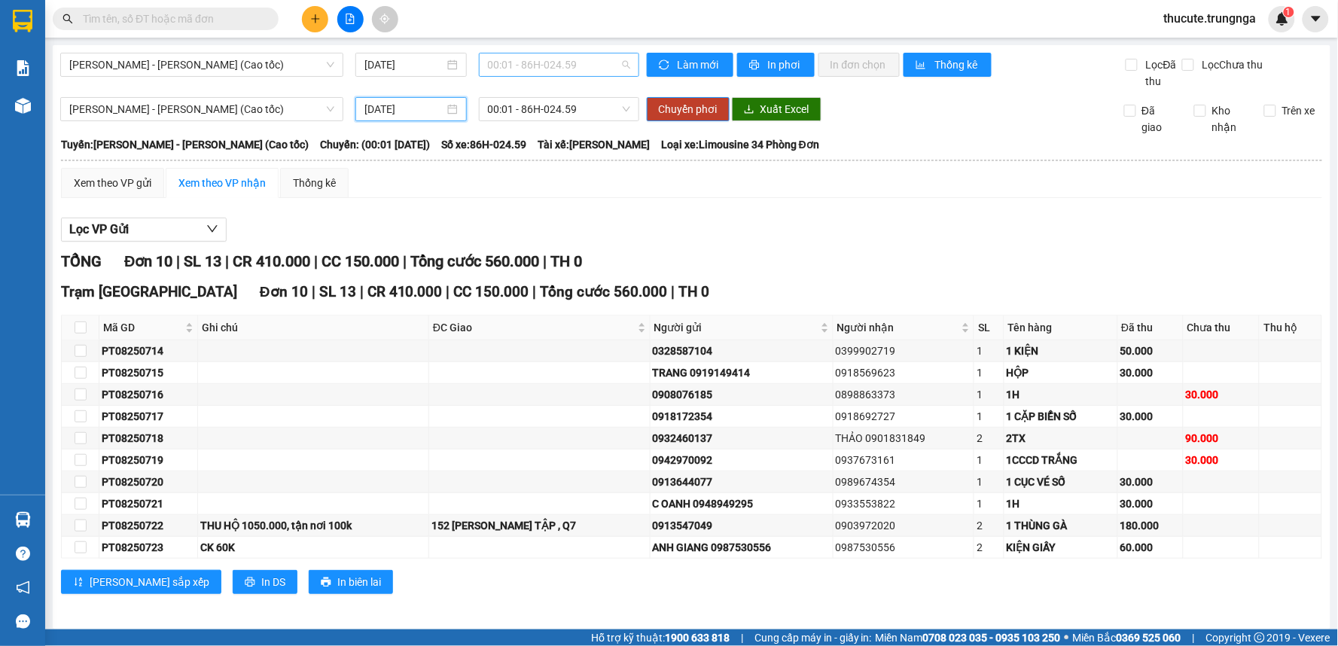
click at [540, 68] on span "00:01 - 86H-024.59" at bounding box center [559, 64] width 142 height 23
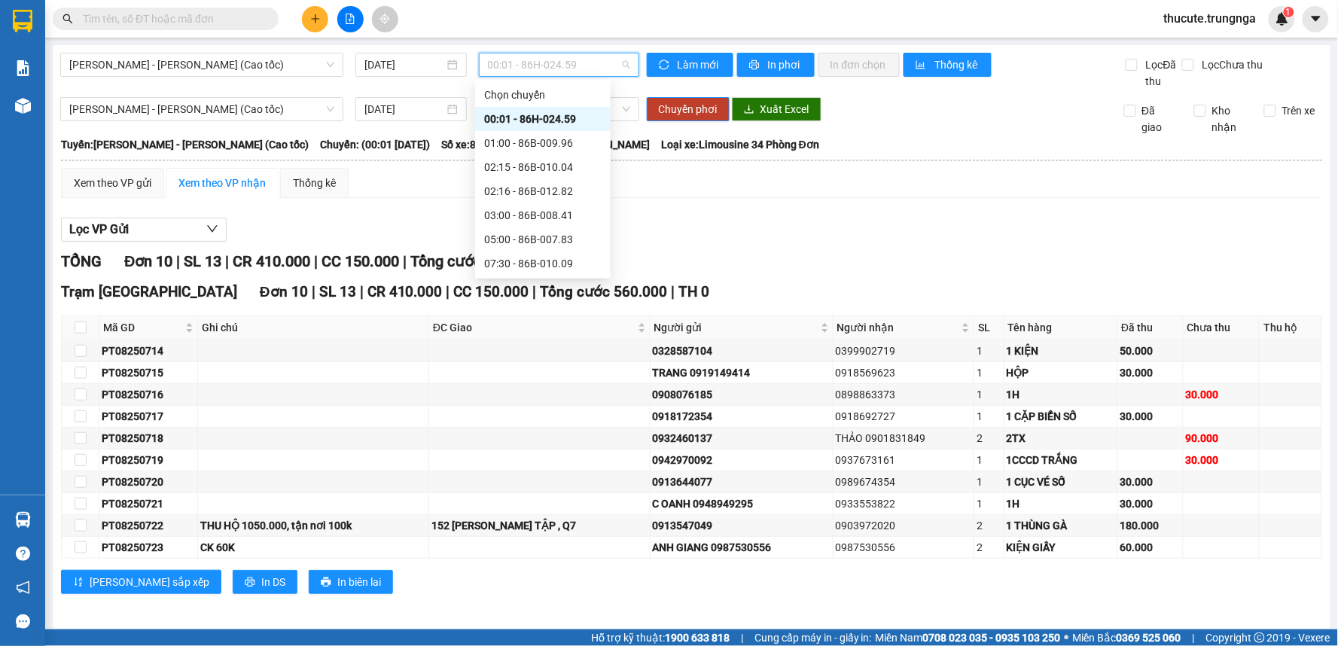
click at [532, 115] on div "00:01 - 86H-024.59" at bounding box center [542, 119] width 117 height 17
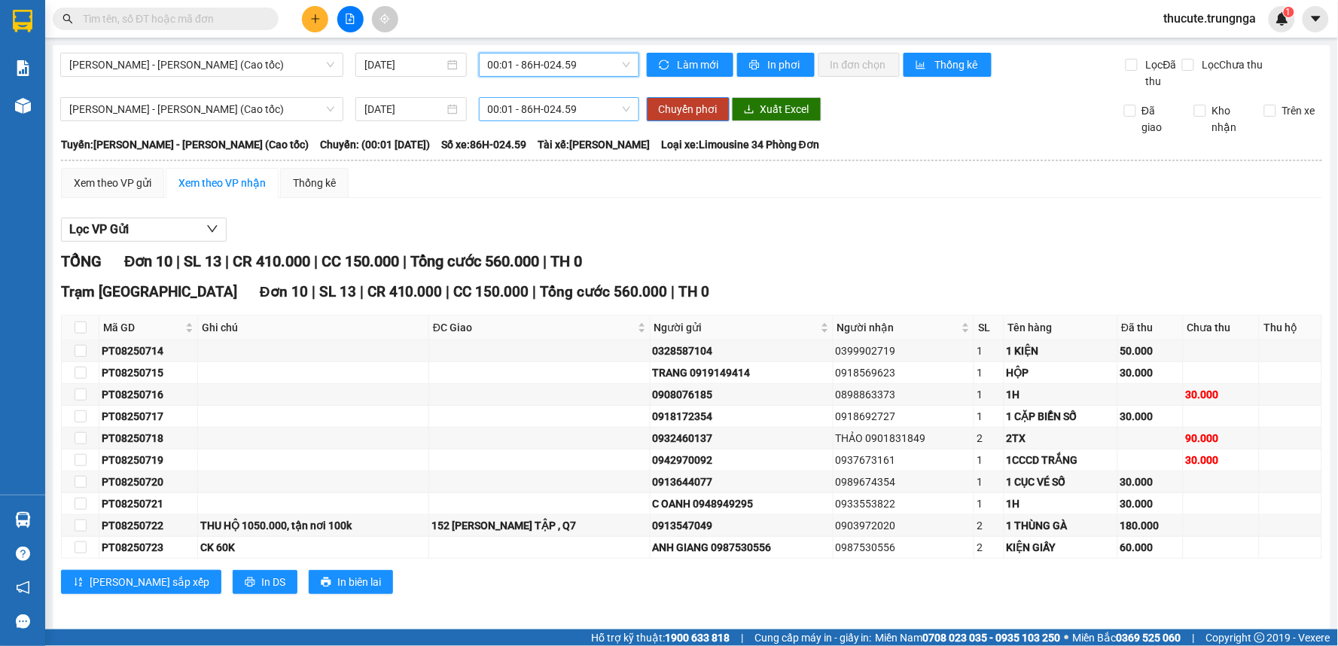
click at [546, 111] on span "00:01 - 86H-024.59" at bounding box center [559, 109] width 142 height 23
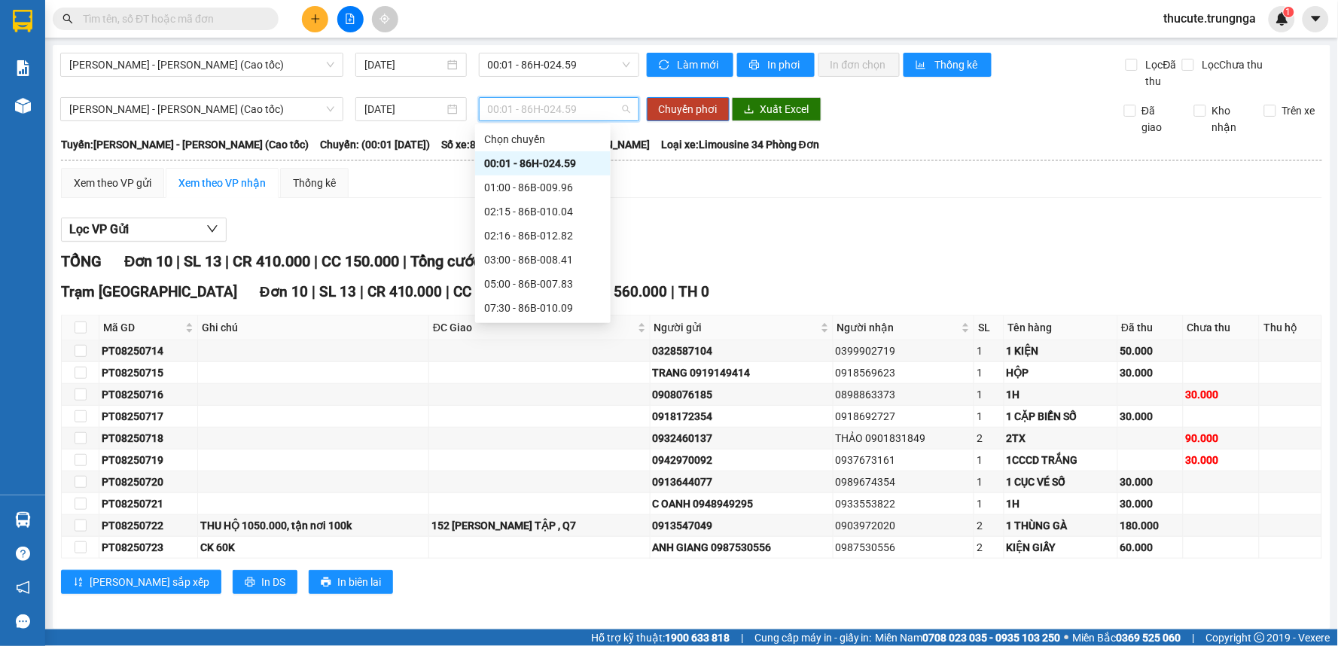
click at [538, 163] on div "00:01 - 86H-024.59" at bounding box center [542, 163] width 117 height 17
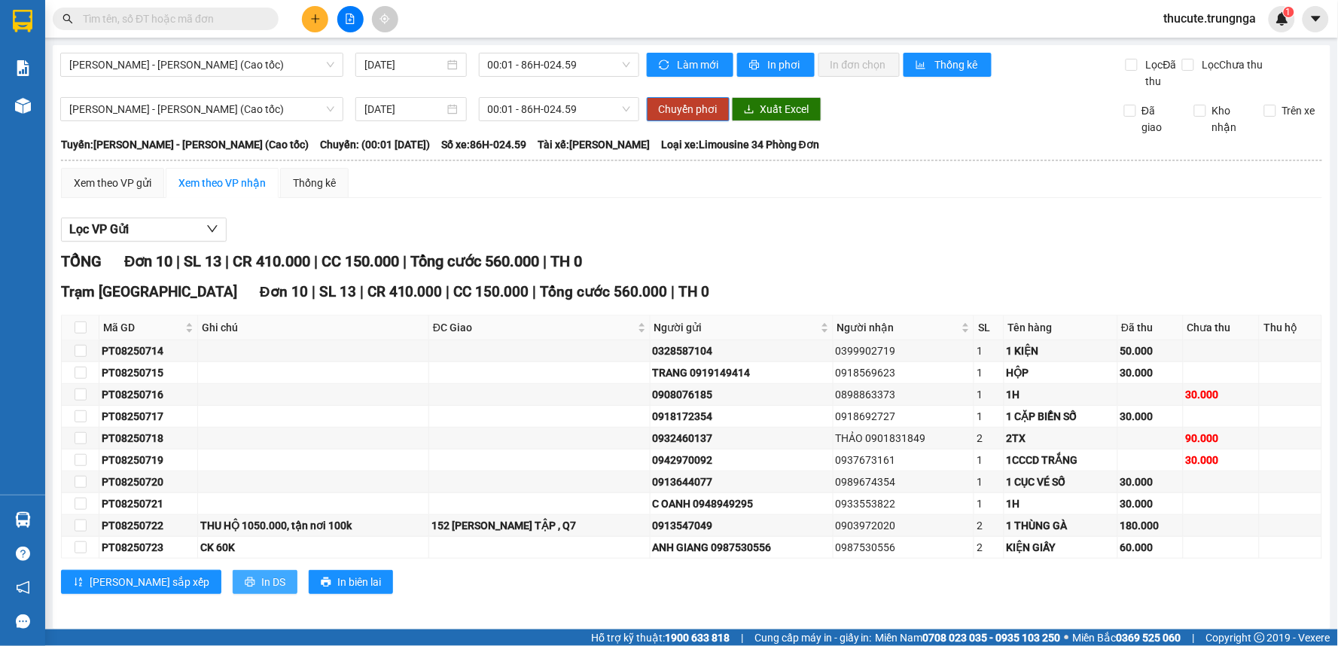
click at [261, 581] on span "In DS" at bounding box center [273, 582] width 24 height 17
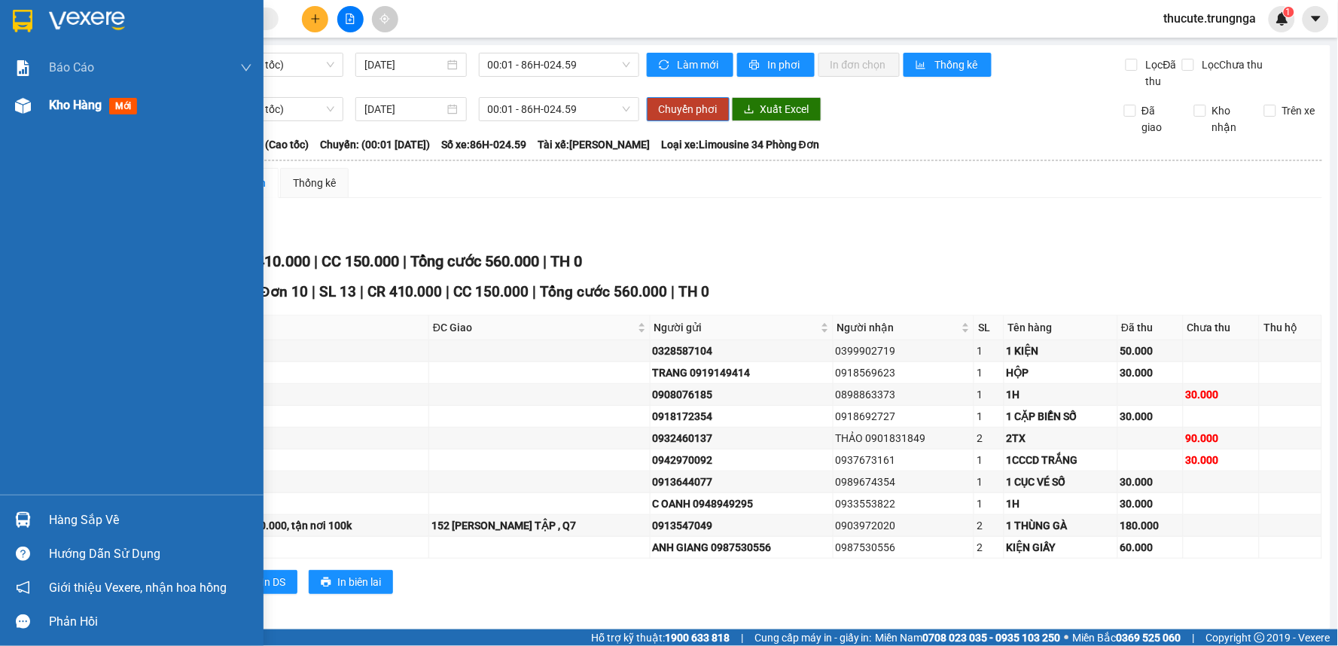
click at [54, 103] on span "Kho hàng" at bounding box center [75, 105] width 53 height 14
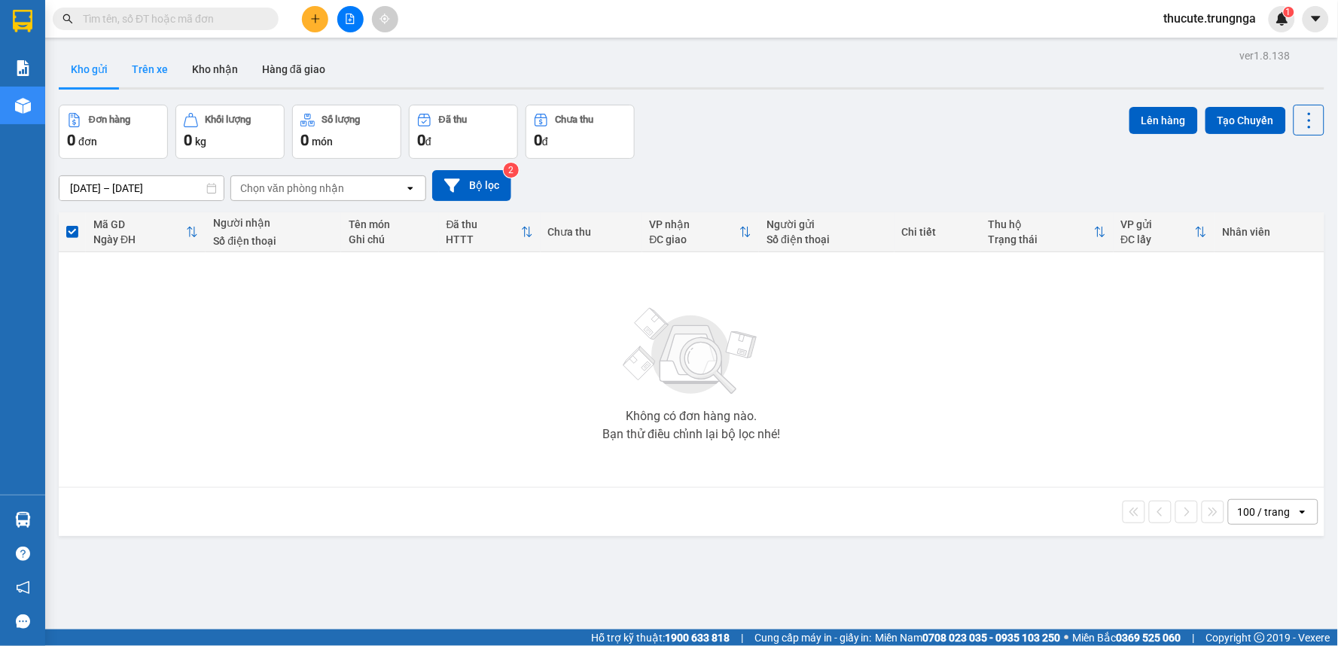
click at [147, 70] on button "Trên xe" at bounding box center [150, 69] width 60 height 36
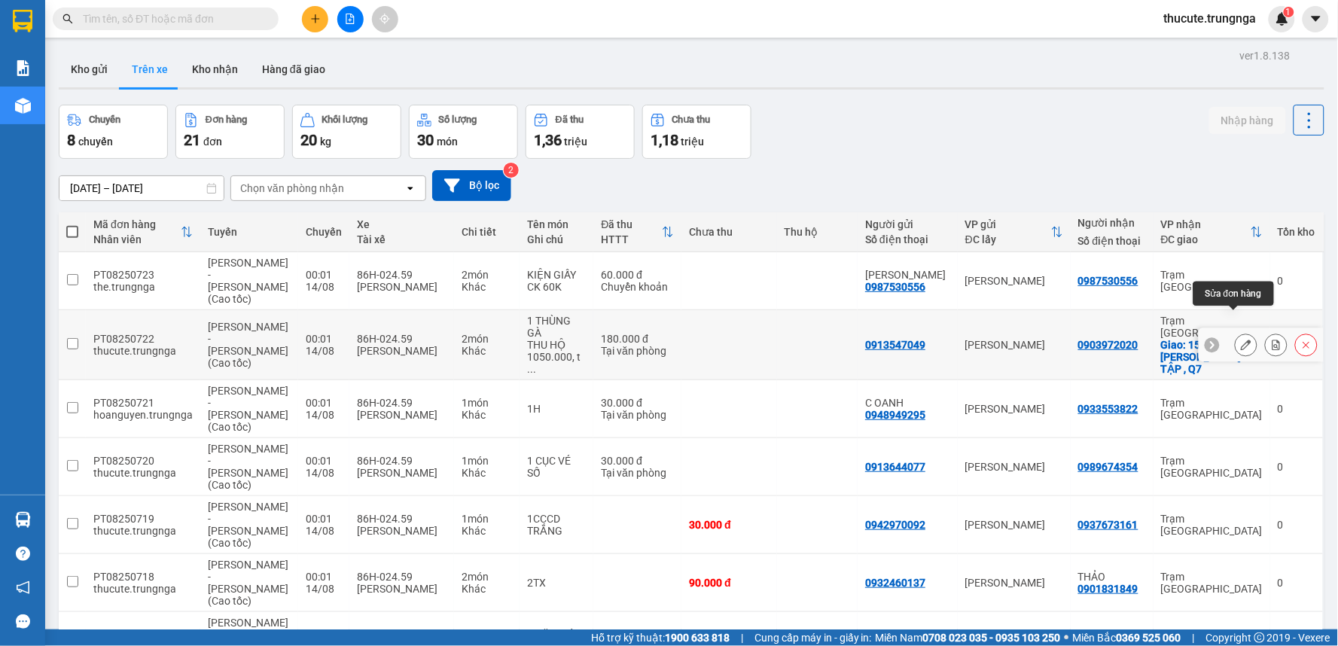
click at [1240, 339] on icon at bounding box center [1245, 344] width 11 height 11
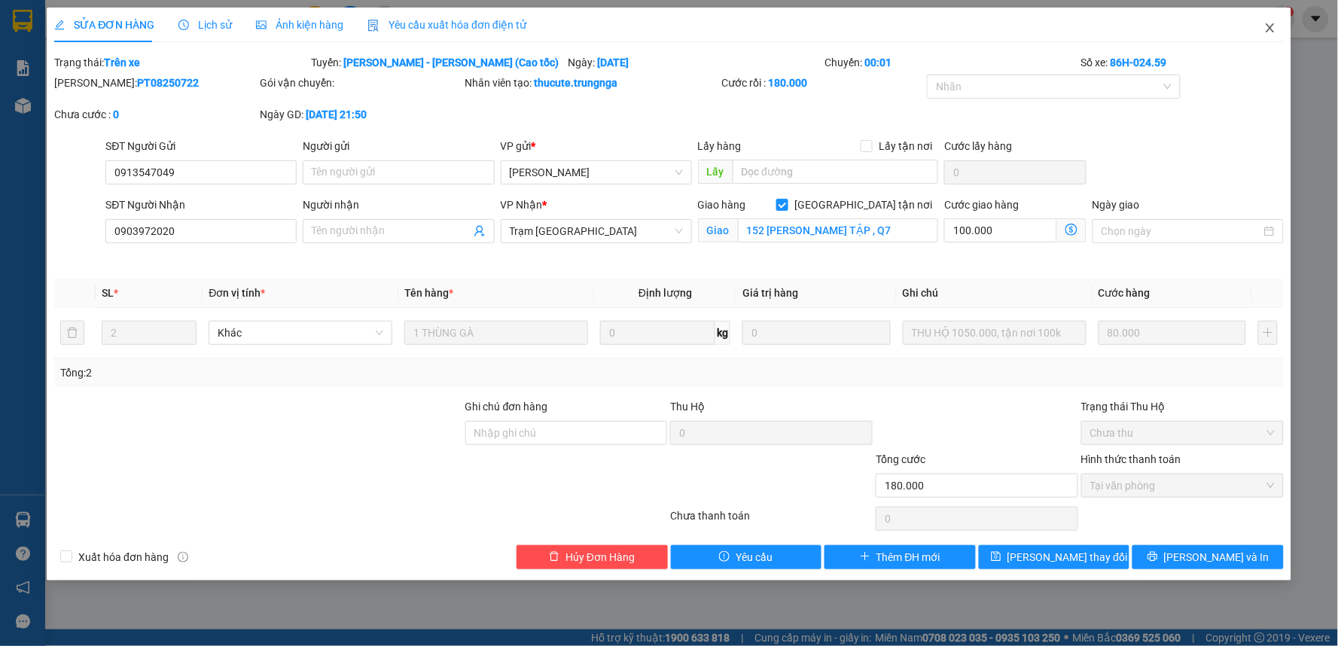
click at [1265, 25] on icon "close" at bounding box center [1270, 28] width 12 height 12
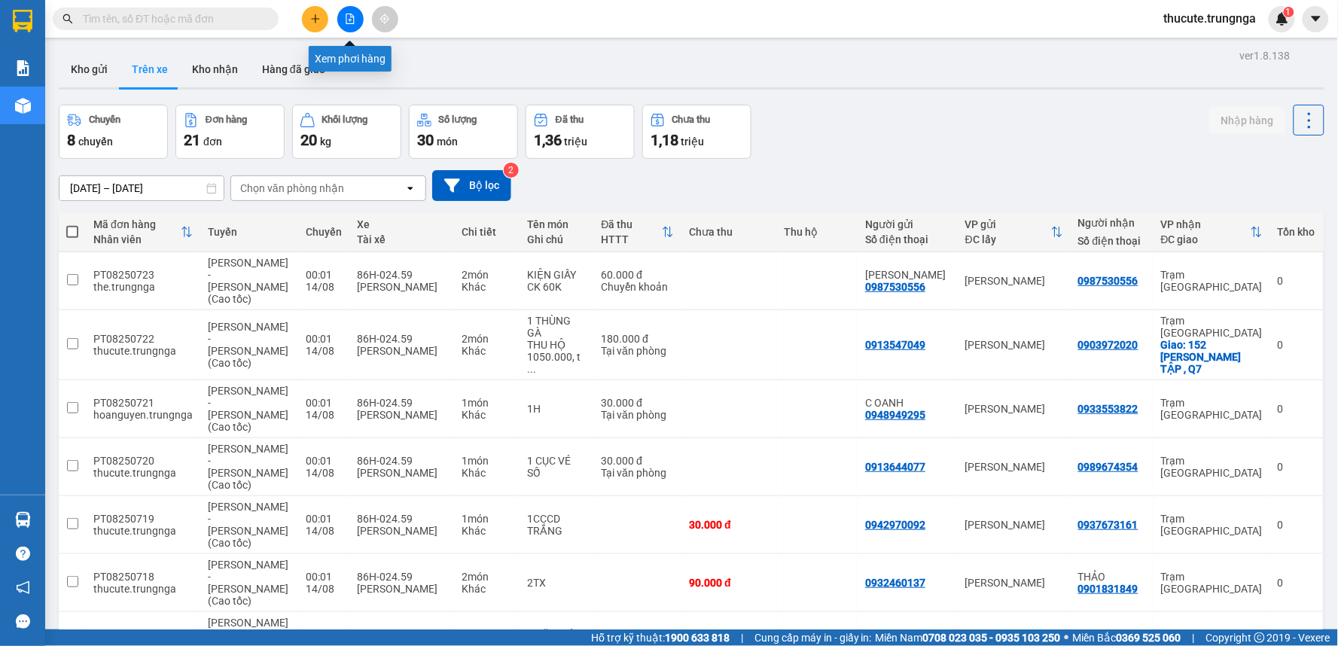
click at [345, 16] on icon "file-add" at bounding box center [350, 19] width 11 height 11
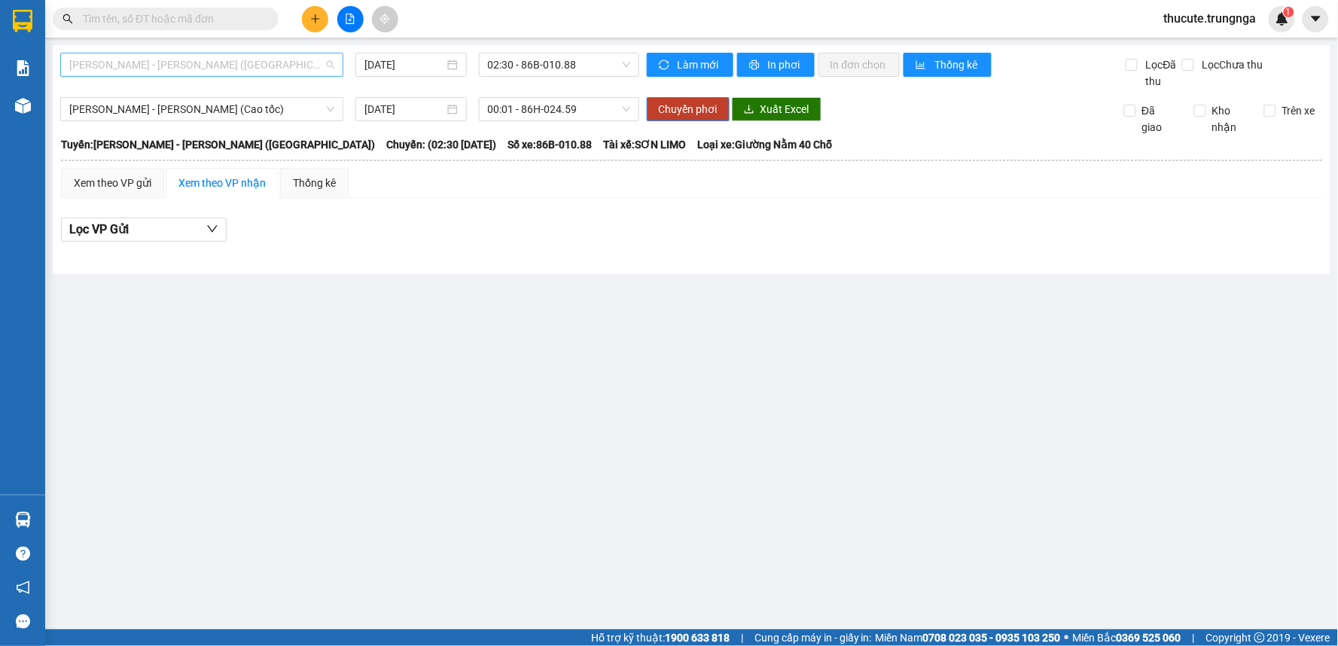
click at [223, 63] on span "[PERSON_NAME] - [PERSON_NAME] ([GEOGRAPHIC_DATA])" at bounding box center [201, 64] width 265 height 23
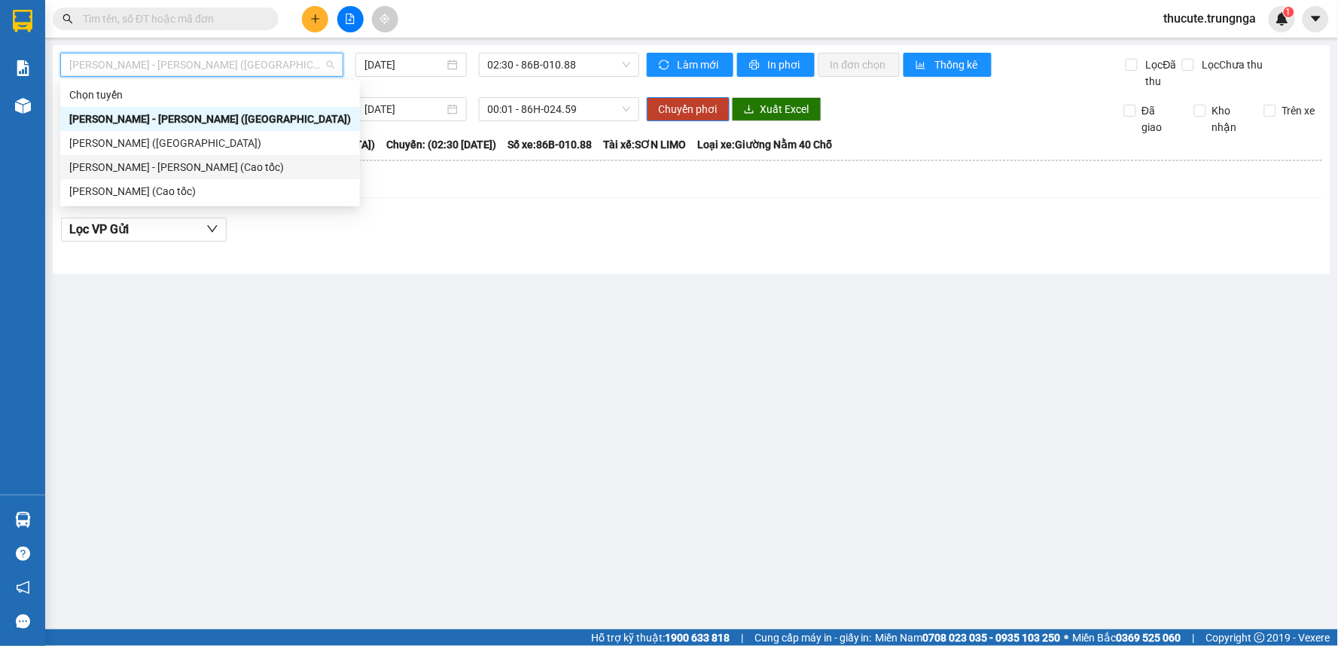
click at [189, 164] on div "[PERSON_NAME] - [PERSON_NAME] (Cao tốc)" at bounding box center [210, 167] width 282 height 17
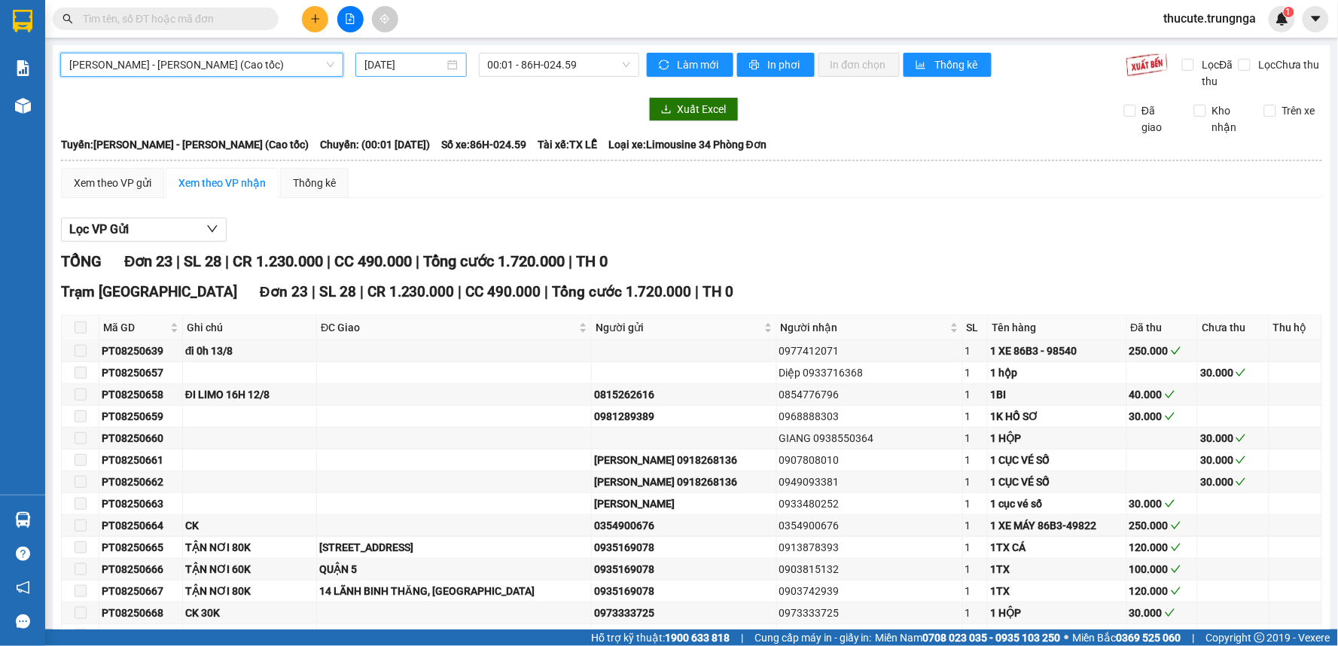
click at [415, 63] on input "[DATE]" at bounding box center [403, 64] width 79 height 17
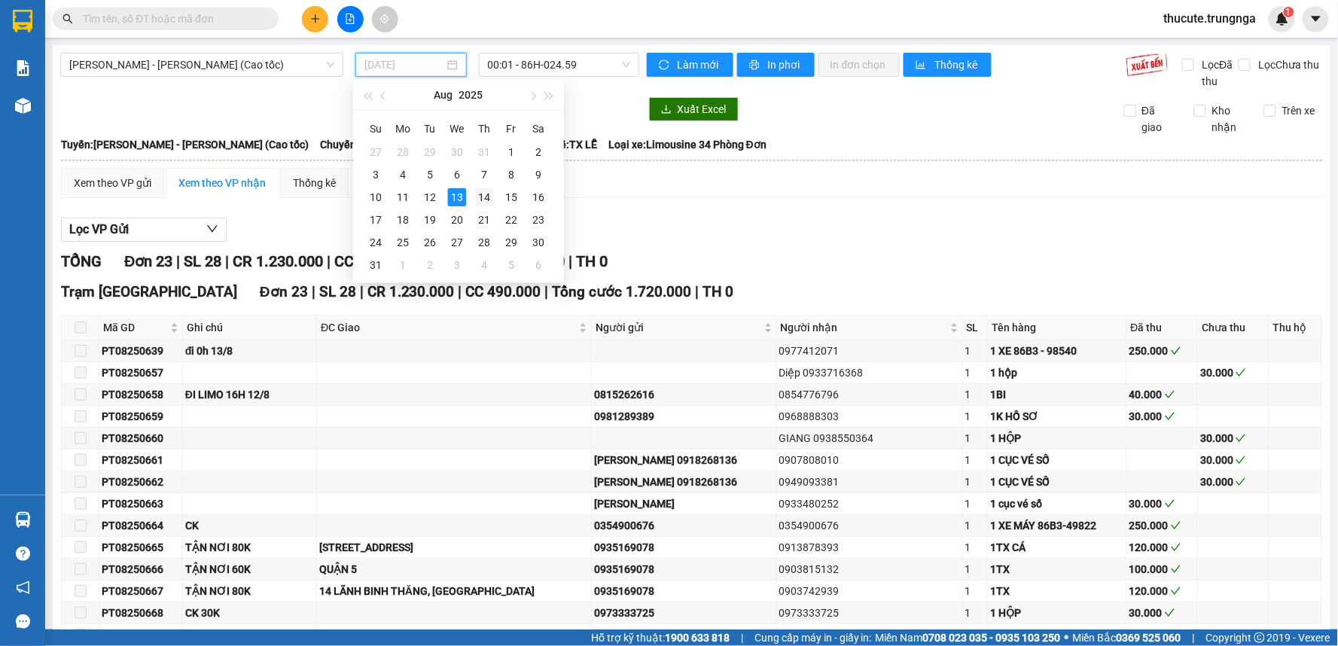
click at [476, 193] on div "14" at bounding box center [484, 197] width 18 height 18
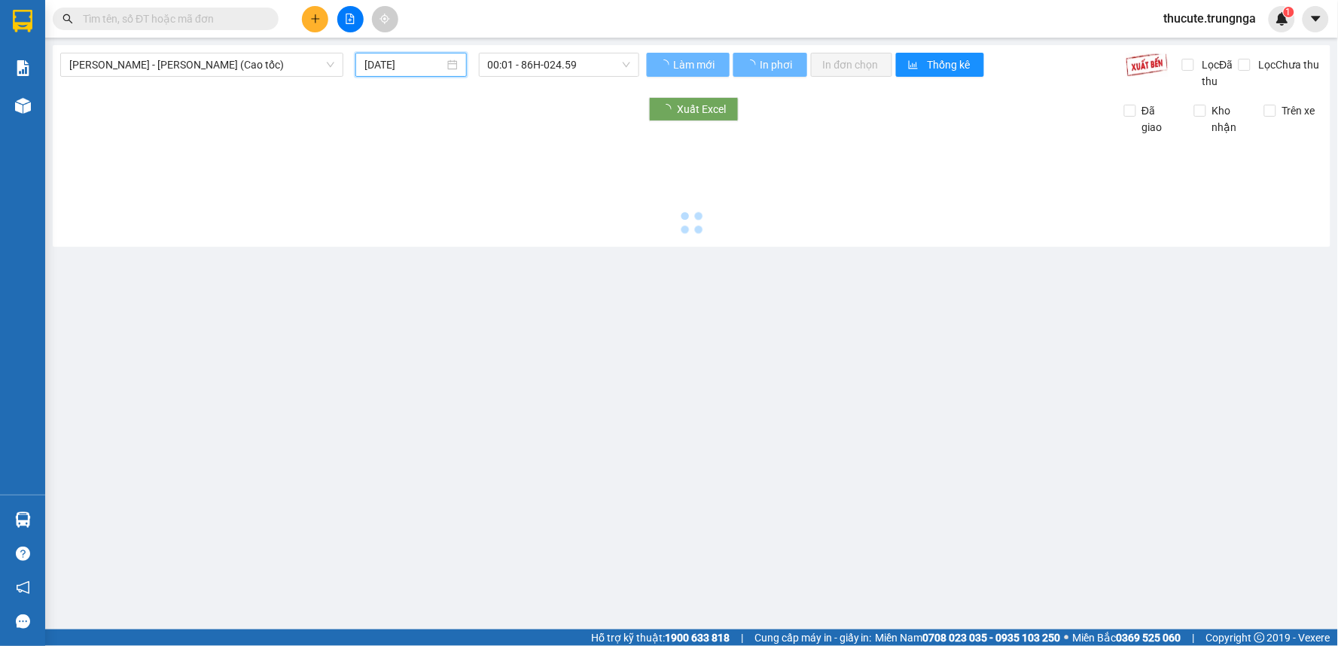
type input "[DATE]"
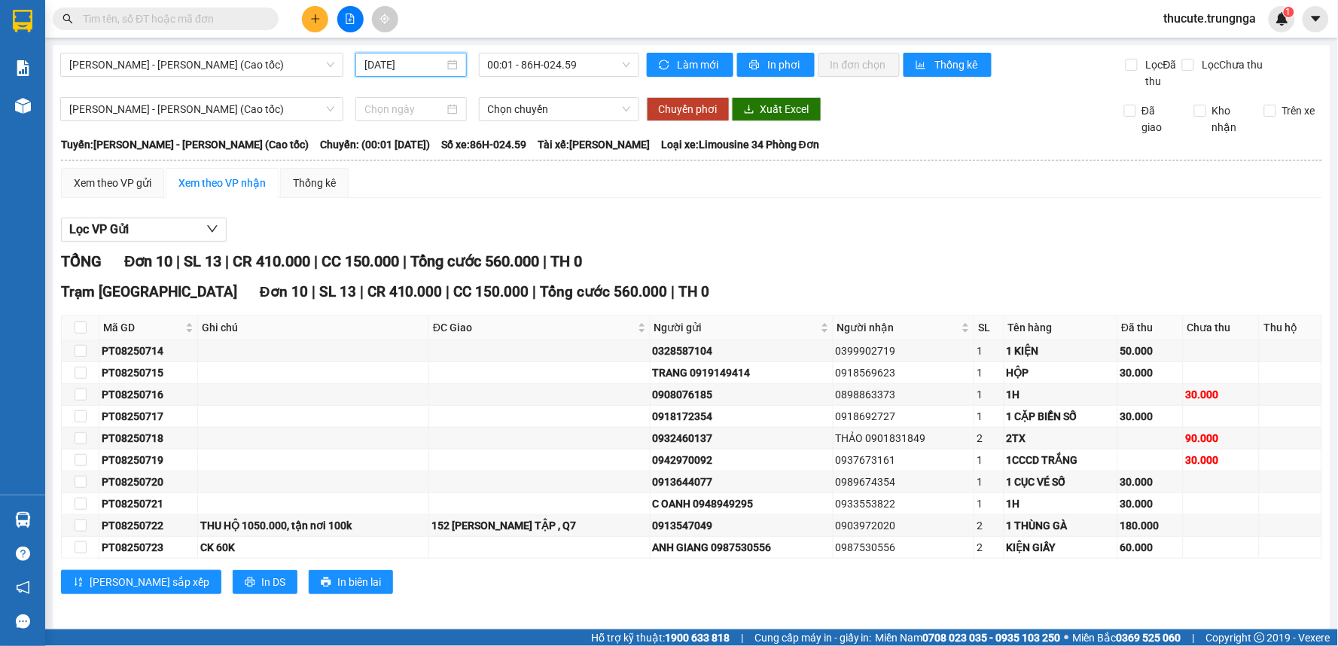
scroll to position [8, 0]
